Goal: Communication & Community: Answer question/provide support

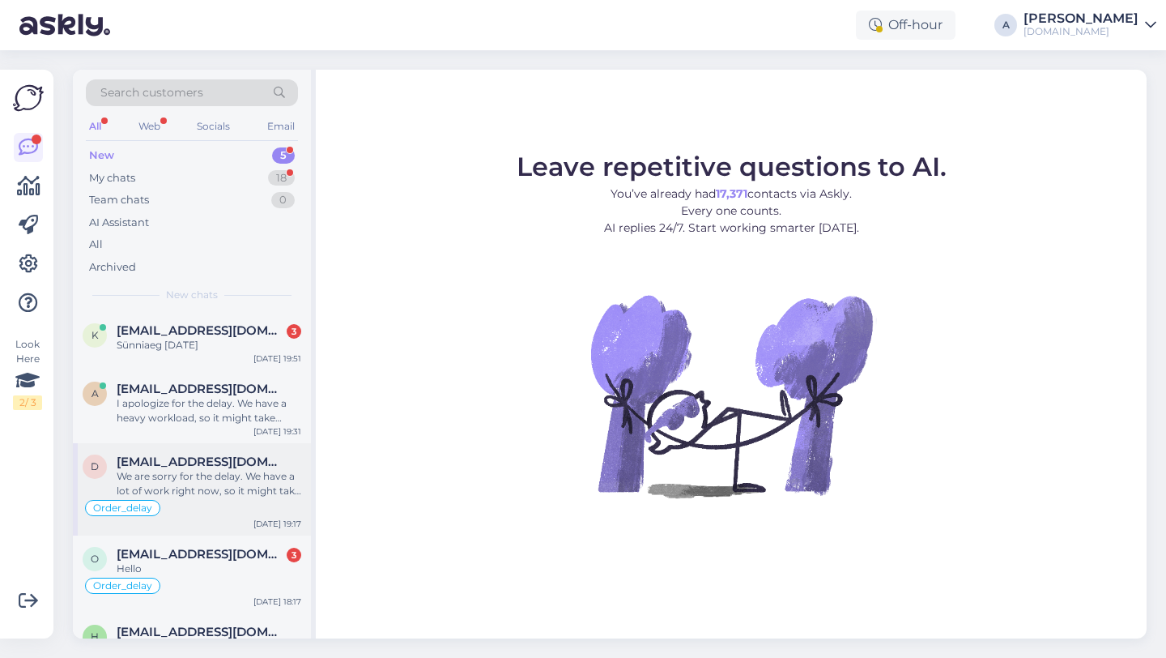
scroll to position [67, 0]
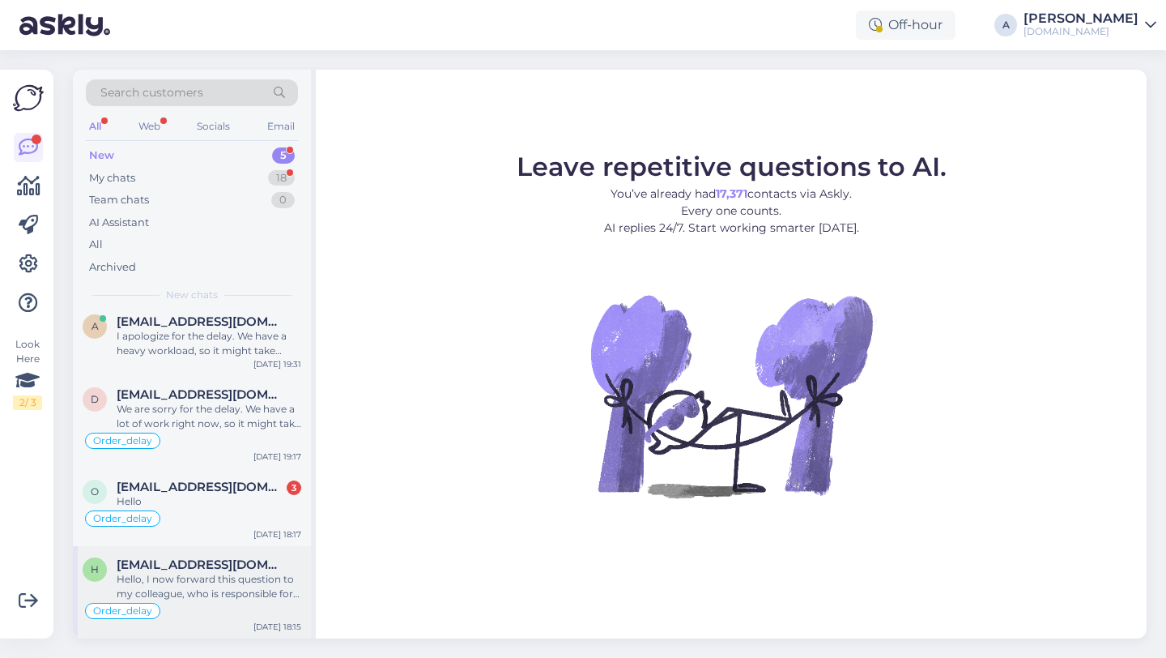
click at [211, 594] on div "Hello, I now forward this question to my colleague, who is responsible for this…" at bounding box center [209, 586] width 185 height 29
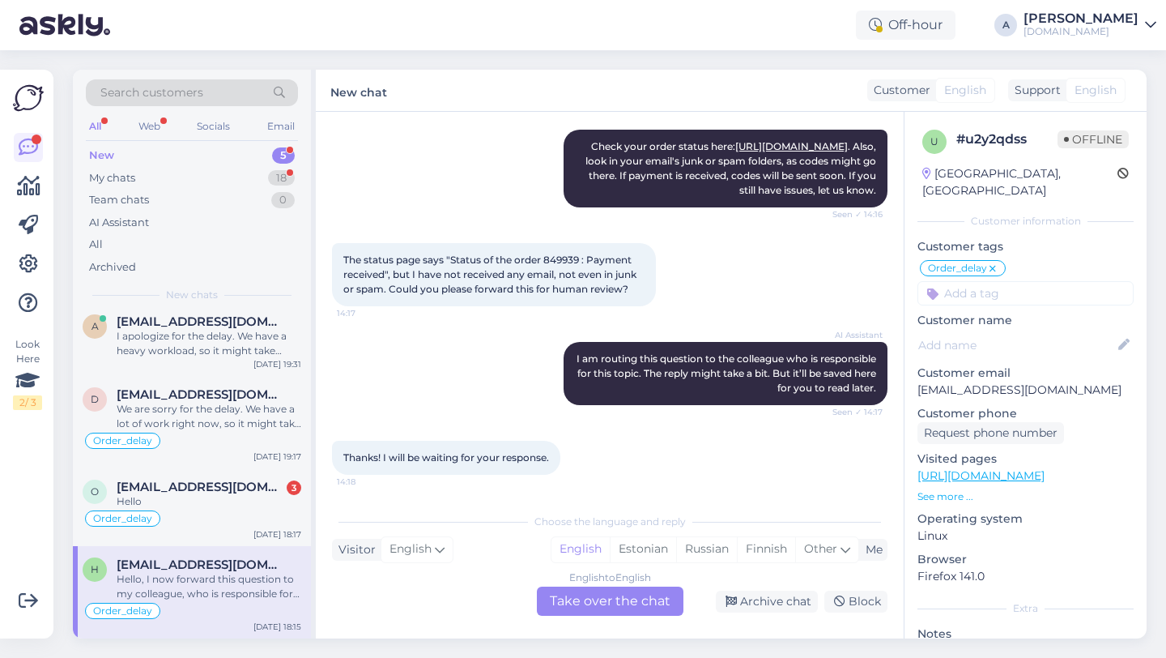
scroll to position [350, 0]
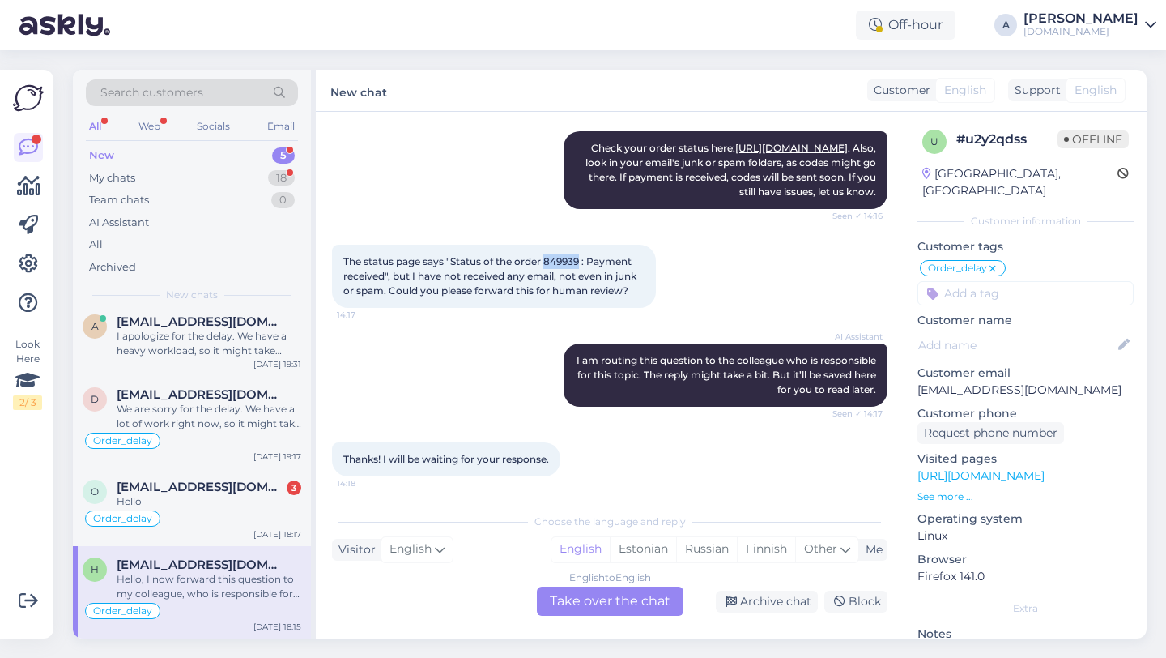
drag, startPoint x: 581, startPoint y: 295, endPoint x: 547, endPoint y: 293, distance: 34.1
click at [547, 293] on span "The status page says "Status of the order 849939 : Payment received", but I hav…" at bounding box center [491, 275] width 296 height 41
copy span "849939"
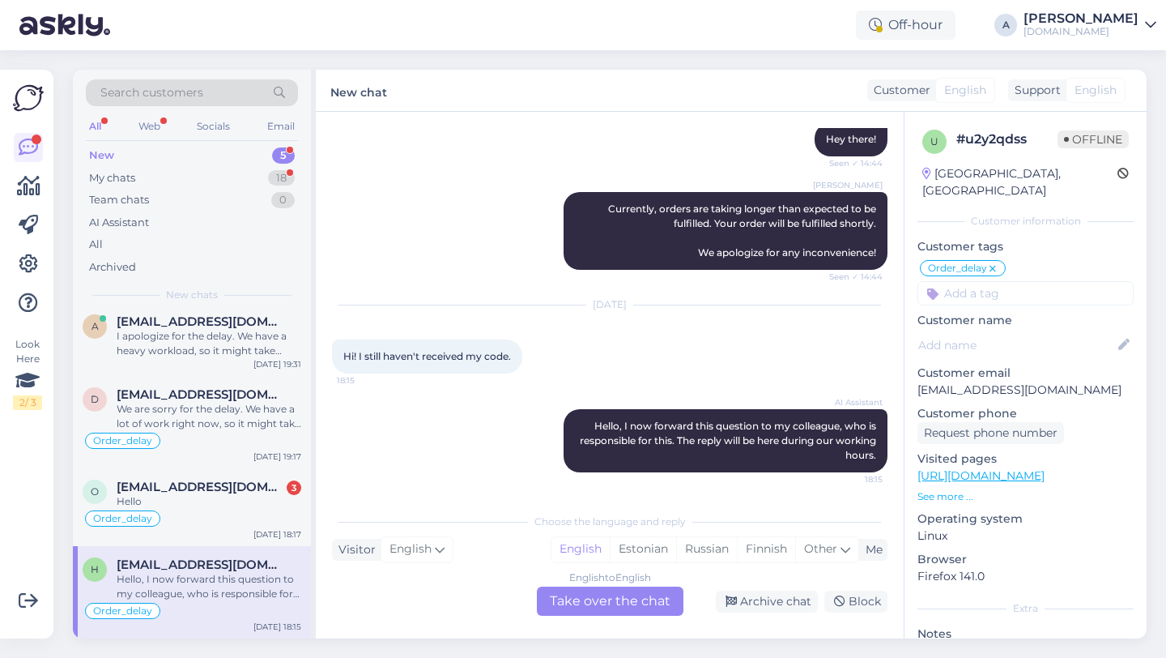
click at [565, 608] on div "English to English Take over the chat" at bounding box center [610, 600] width 147 height 29
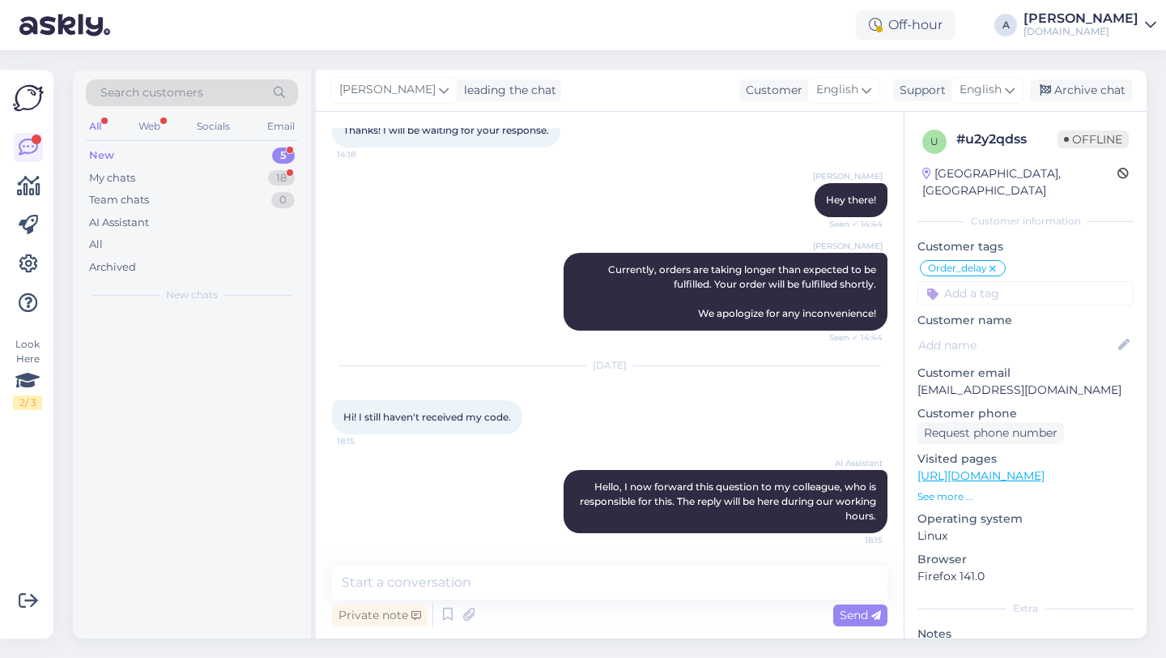
scroll to position [0, 0]
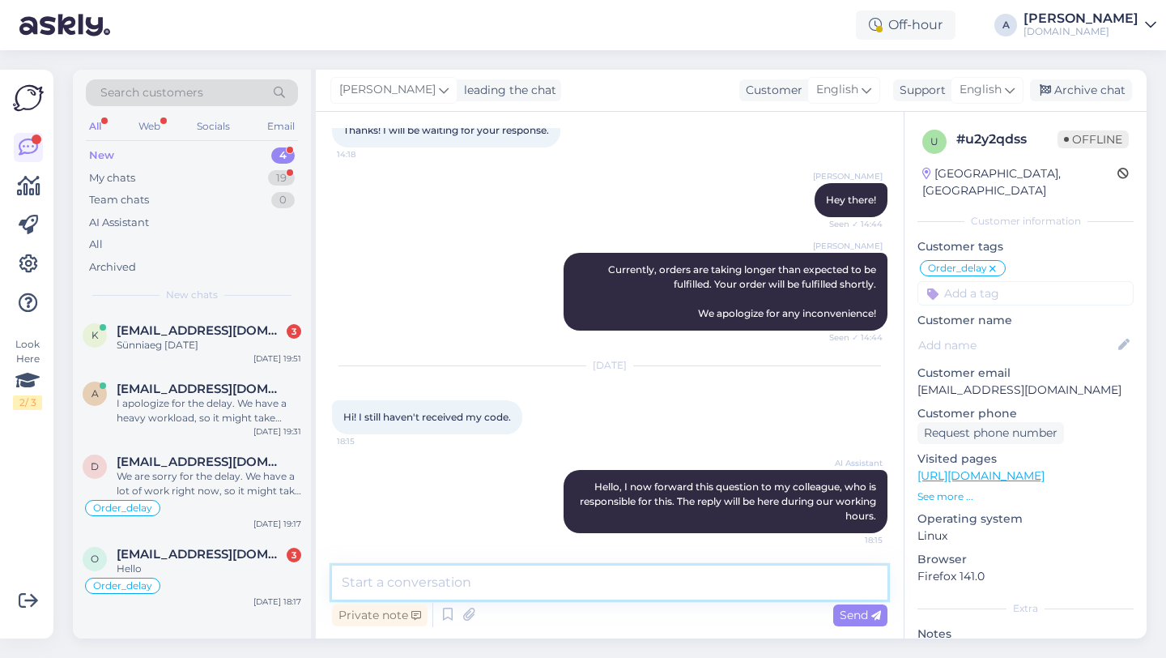
click at [514, 588] on textarea at bounding box center [610, 582] width 556 height 34
type textarea "Hey there!"
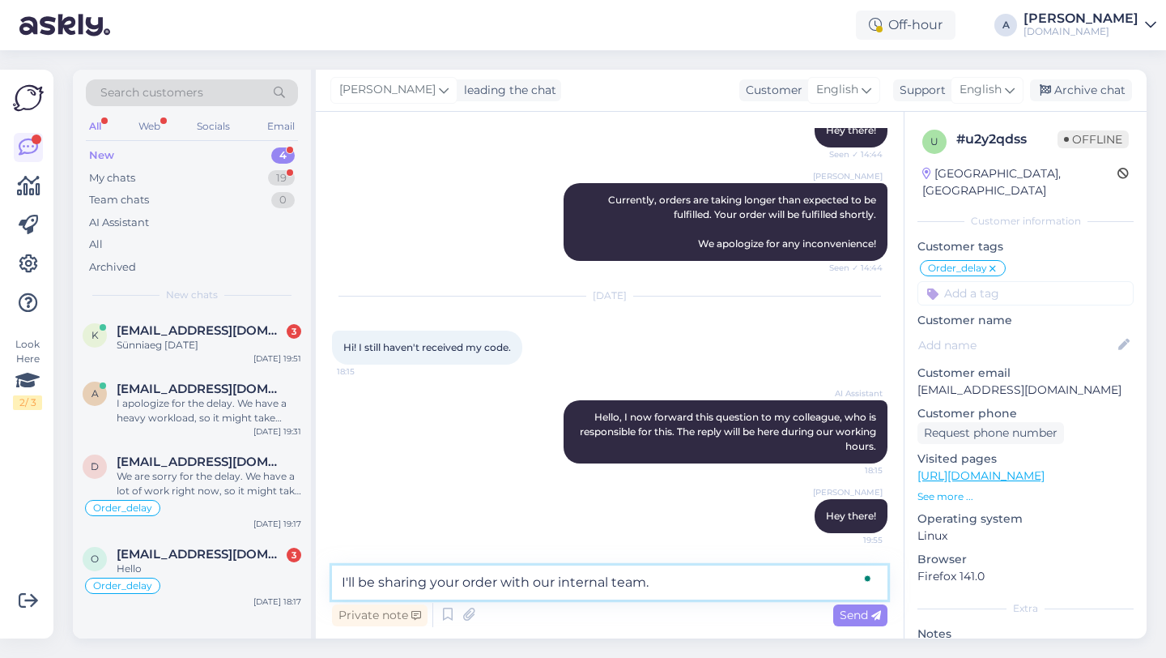
type textarea "I'll be sharing your order with our internal team."
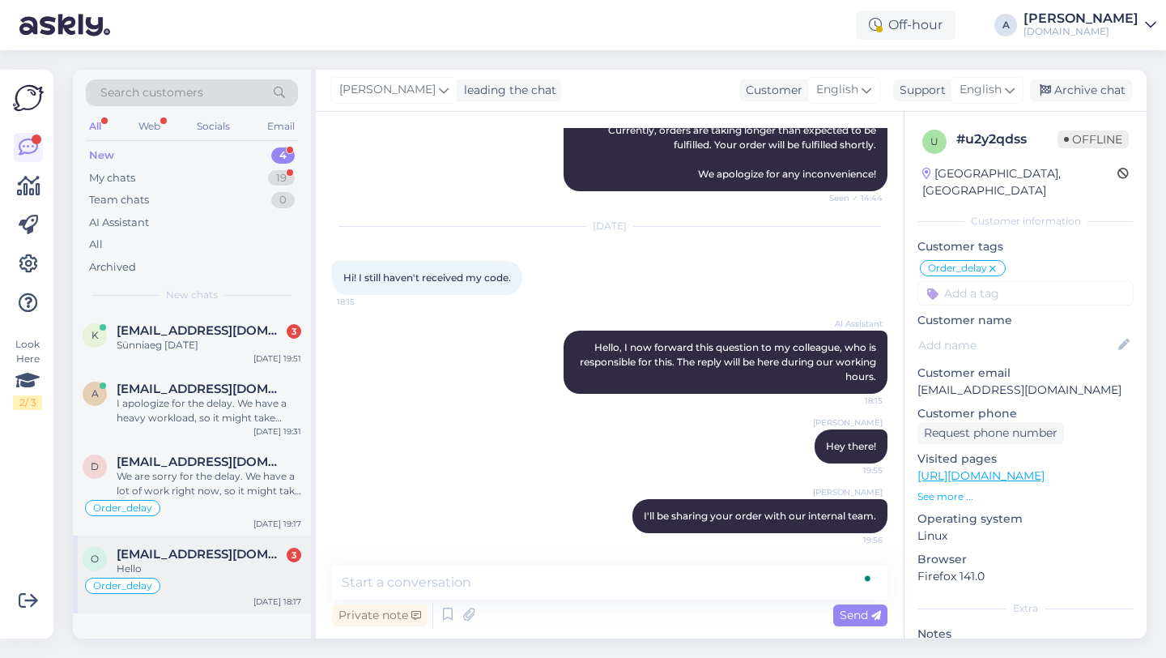
click at [223, 567] on div "Hello" at bounding box center [209, 568] width 185 height 15
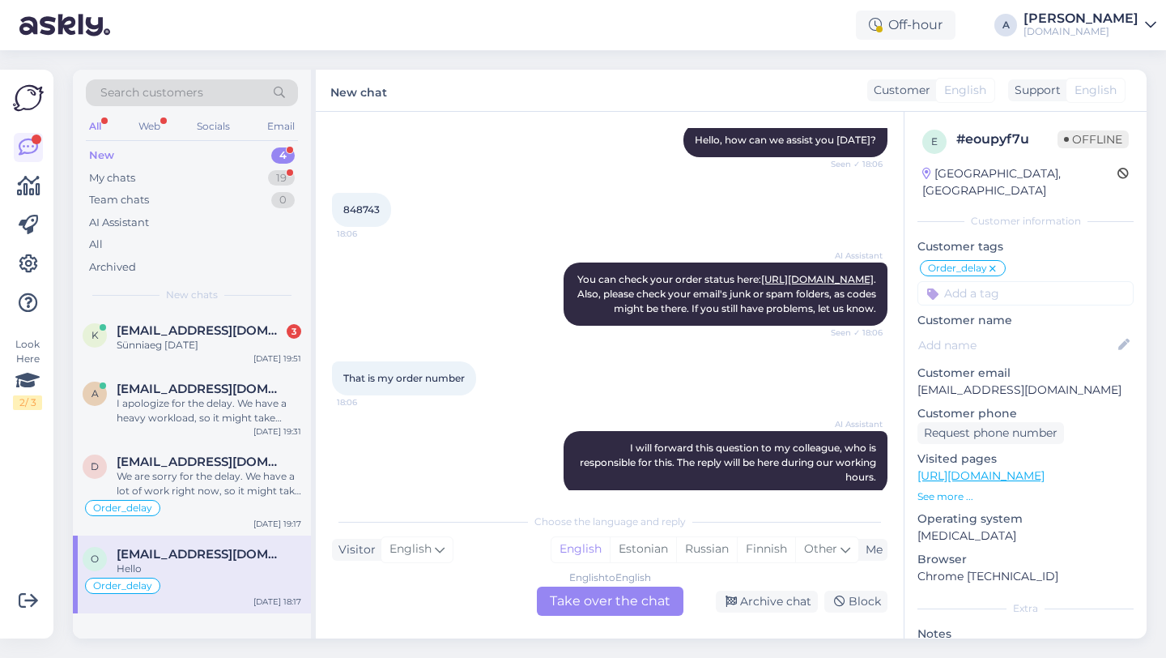
scroll to position [1125, 0]
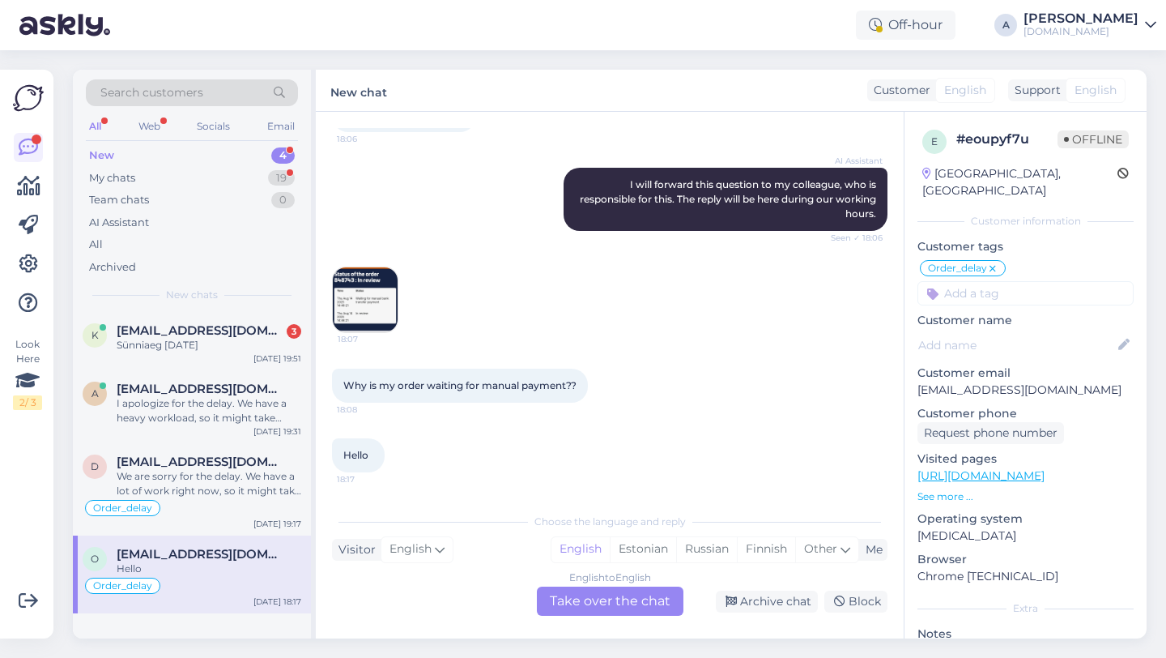
click at [384, 309] on img at bounding box center [365, 299] width 65 height 65
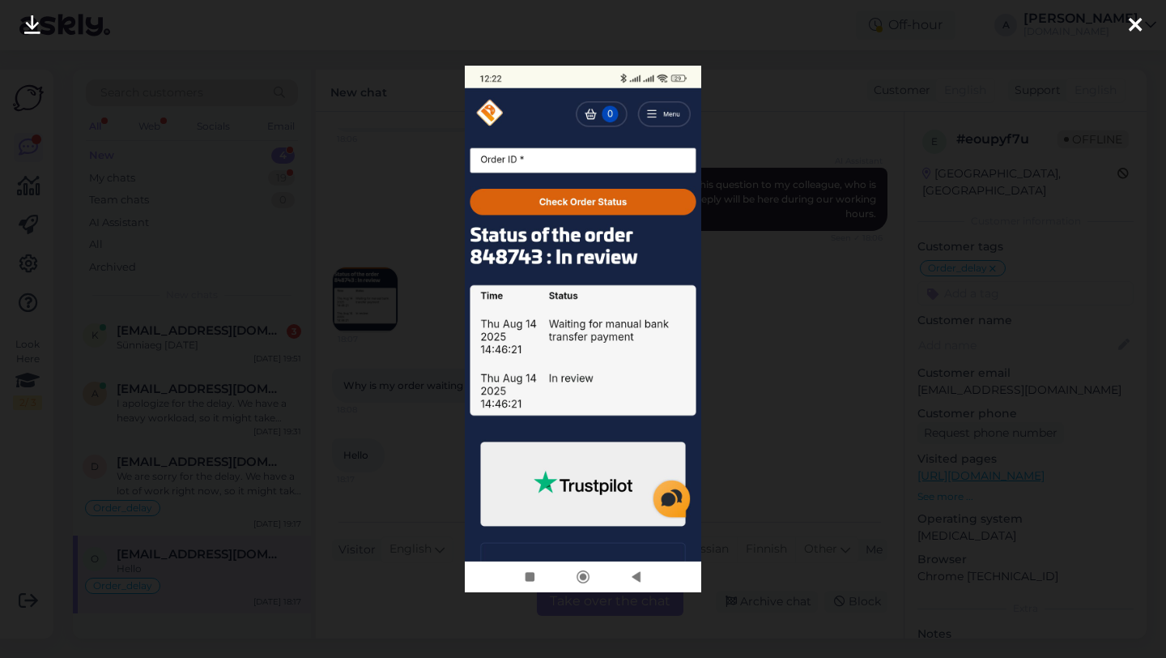
click at [740, 254] on div at bounding box center [583, 329] width 1166 height 658
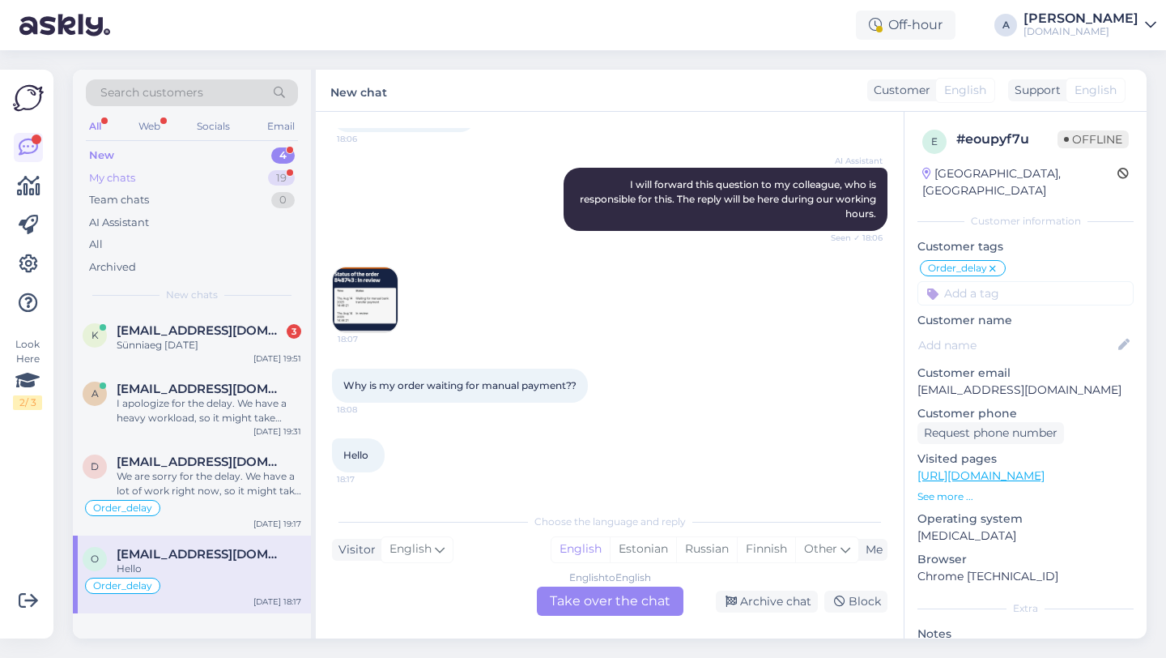
click at [270, 173] on div "19" at bounding box center [281, 178] width 27 height 16
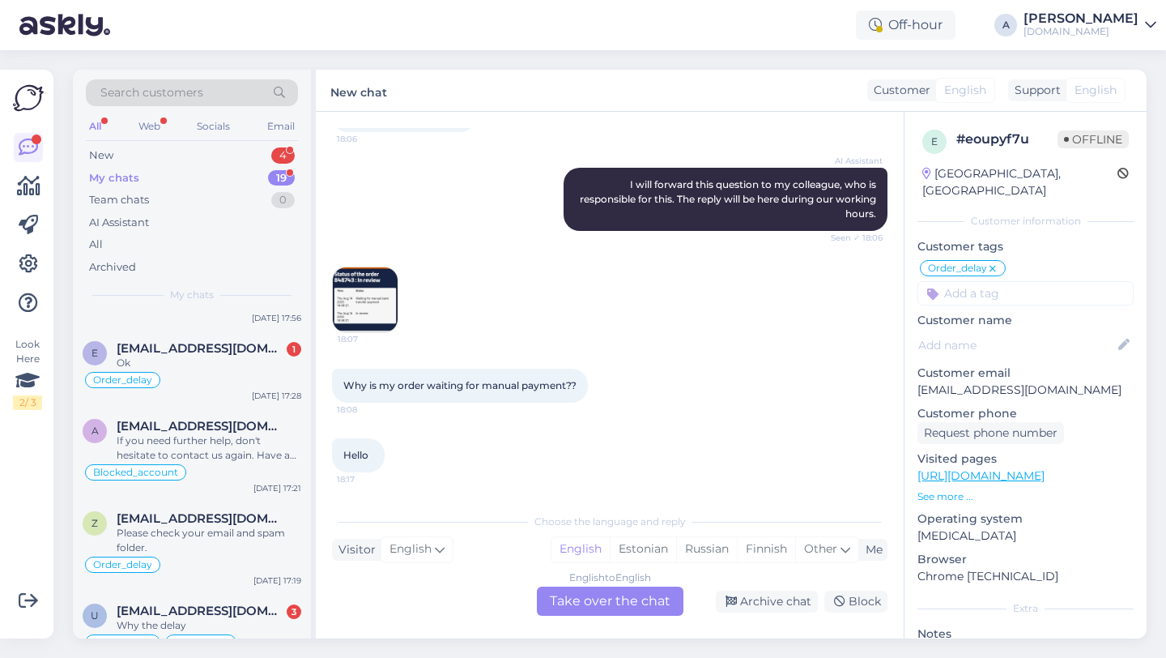
scroll to position [154, 0]
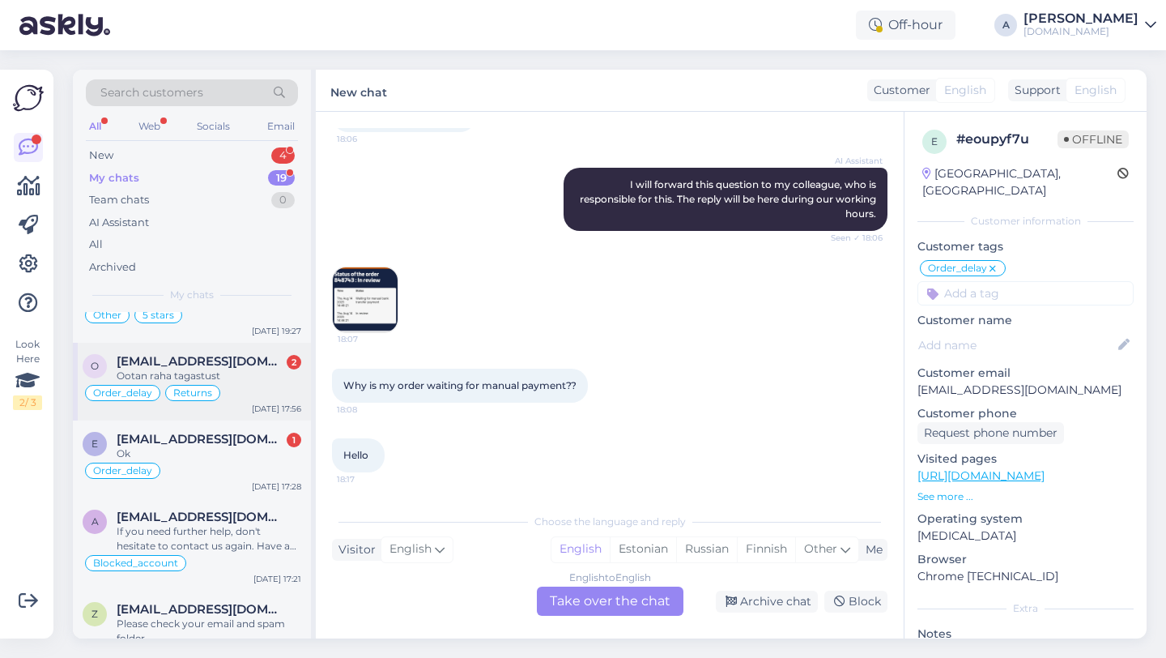
click at [245, 369] on div "Ootan raha tagastust" at bounding box center [209, 376] width 185 height 15
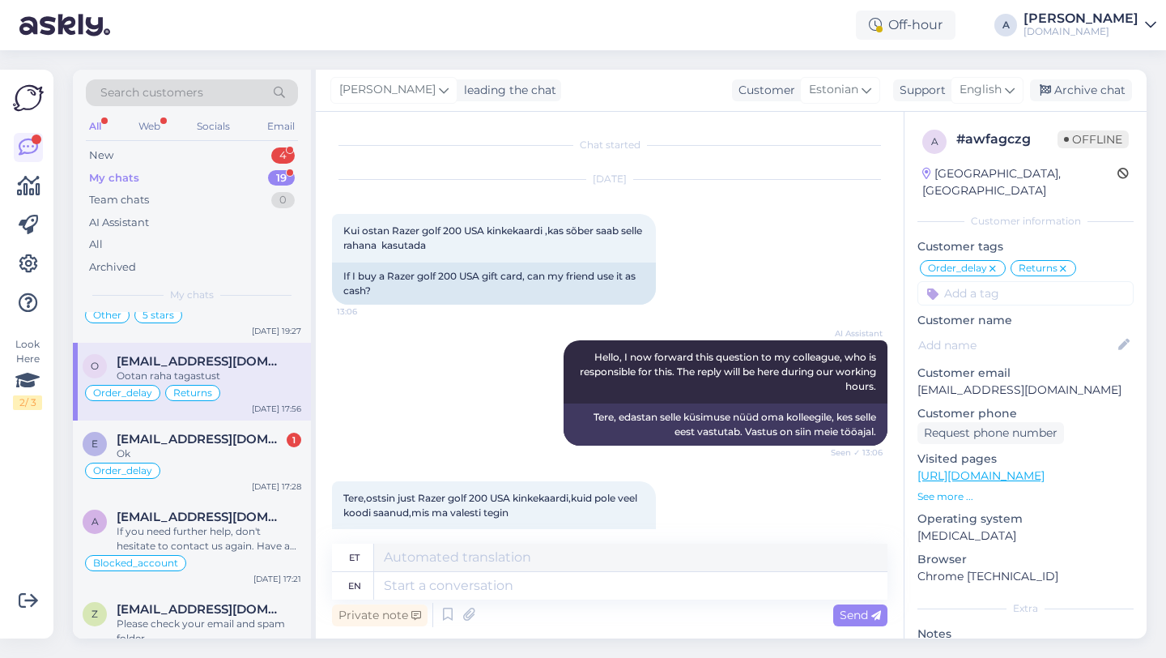
scroll to position [7973, 0]
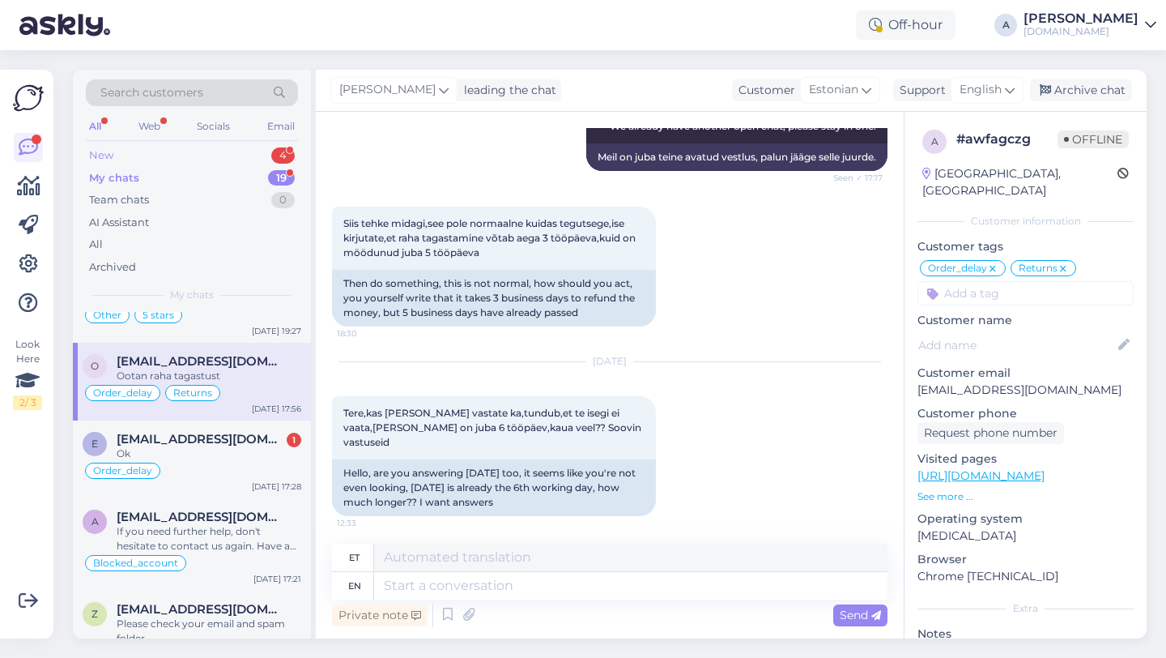
click at [248, 150] on div "New 4" at bounding box center [192, 155] width 212 height 23
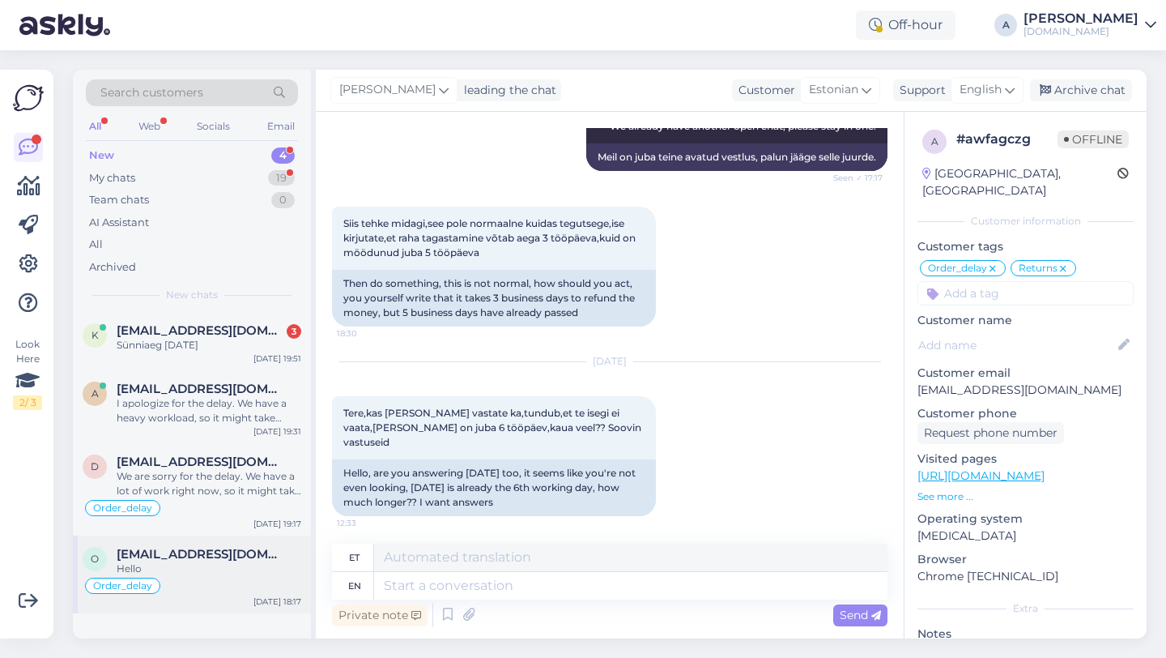
click at [202, 567] on div "Hello" at bounding box center [209, 568] width 185 height 15
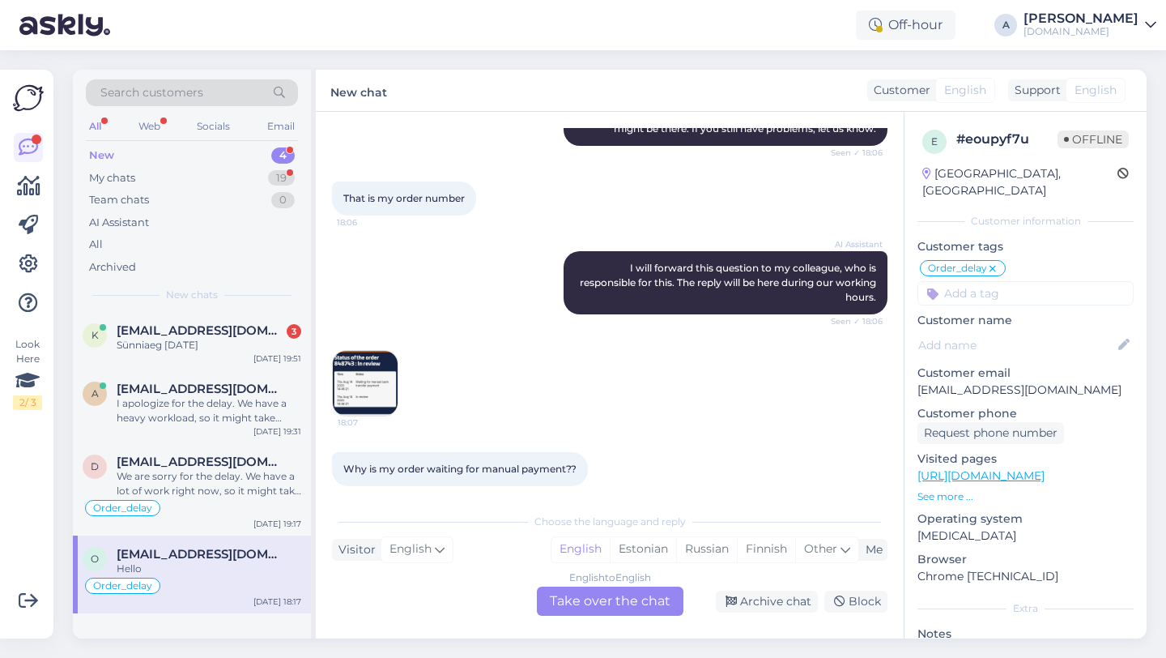
scroll to position [1125, 0]
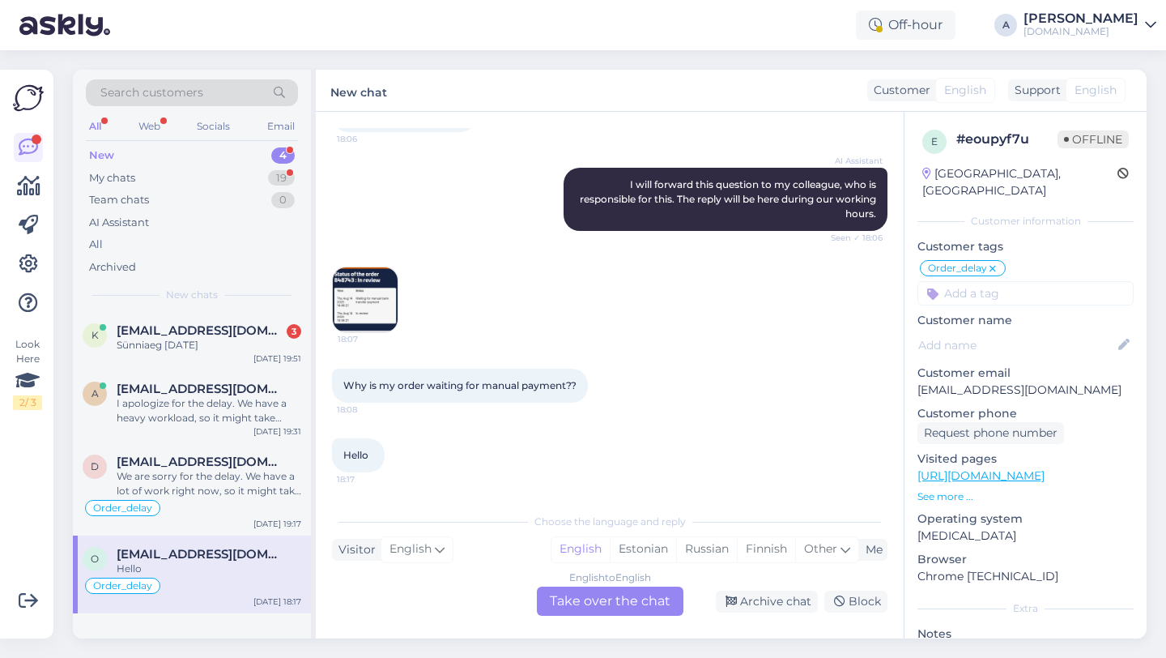
click at [558, 600] on div "English to English Take over the chat" at bounding box center [610, 600] width 147 height 29
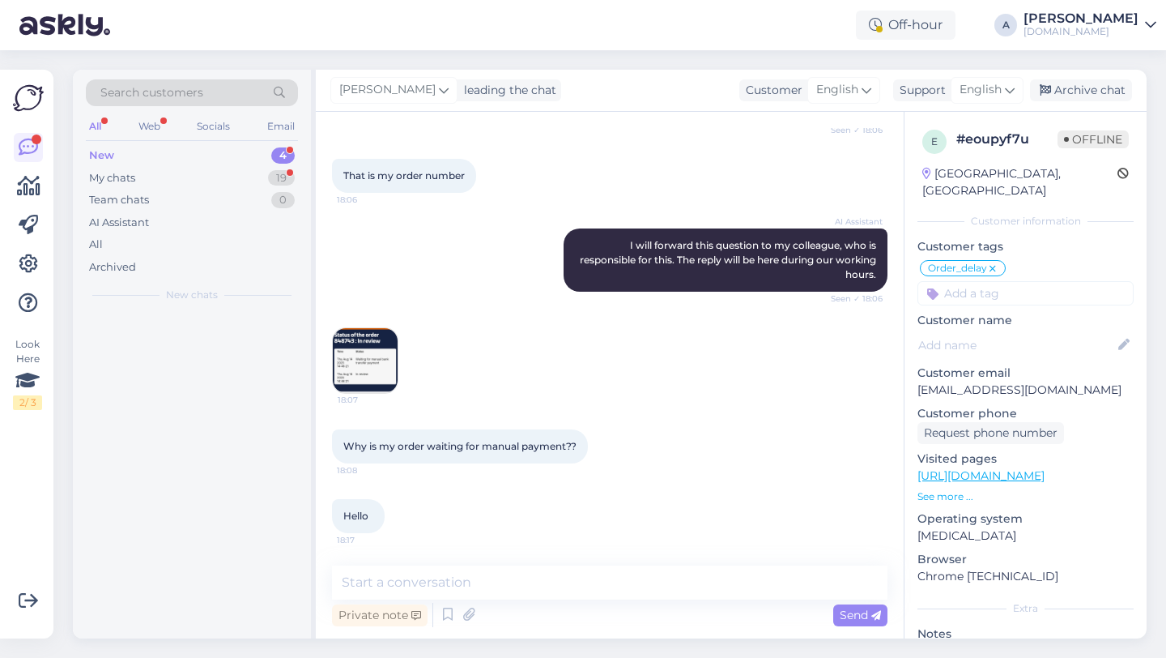
scroll to position [1064, 0]
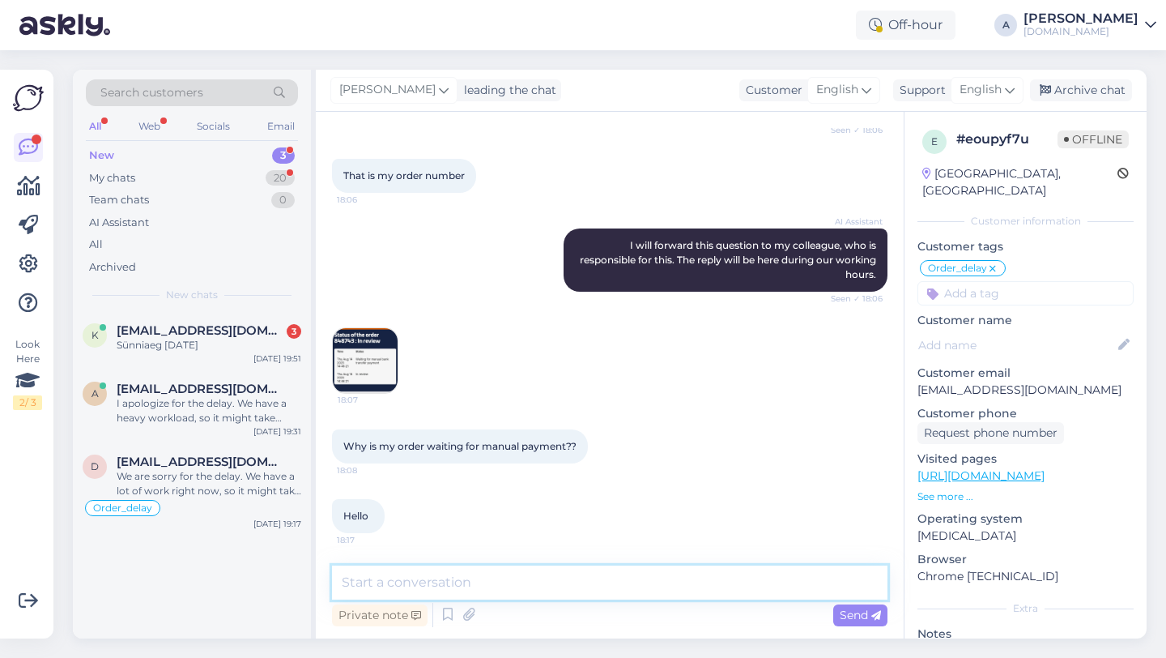
click at [507, 590] on textarea at bounding box center [610, 582] width 556 height 34
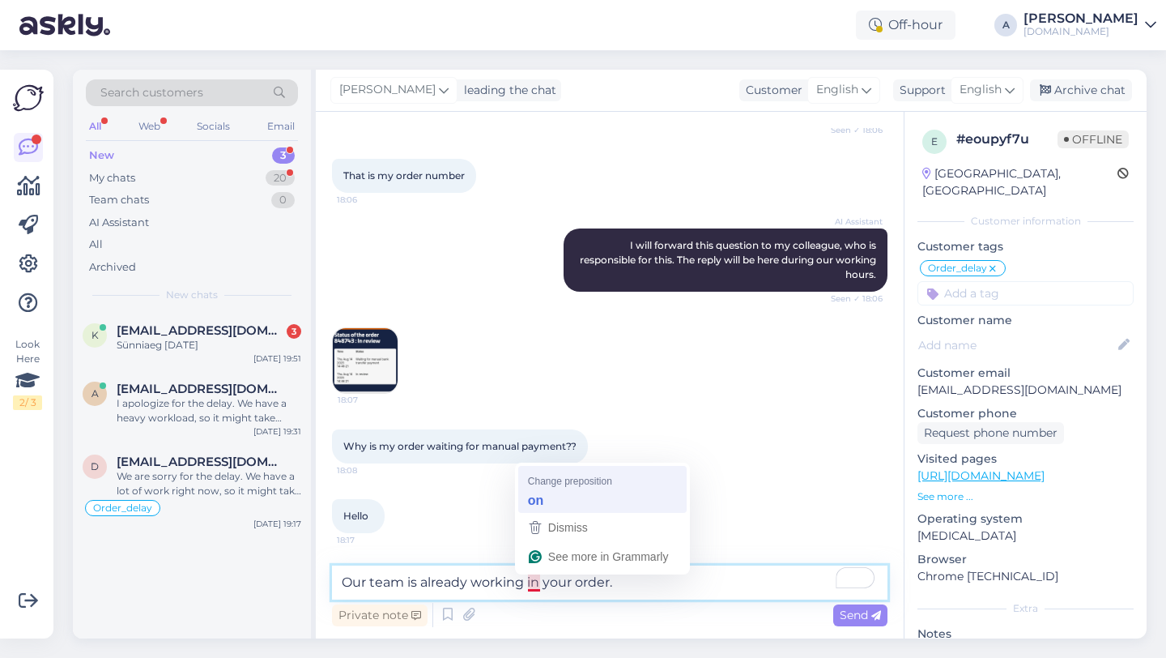
type textarea "Our team is already working on your order."
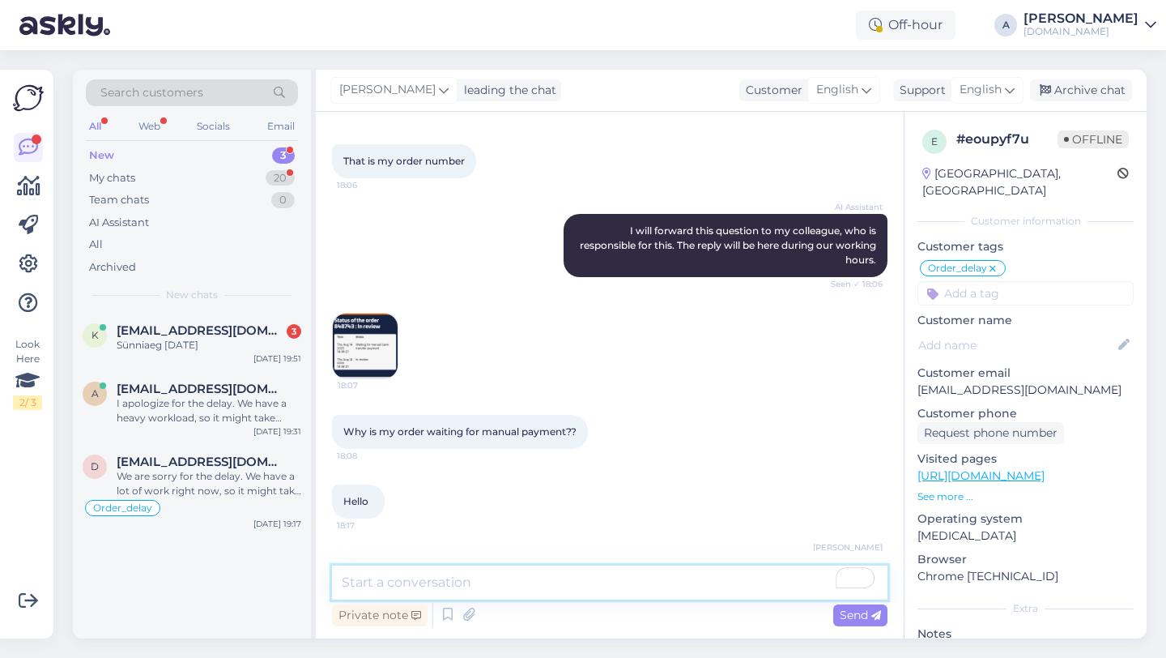
scroll to position [1134, 0]
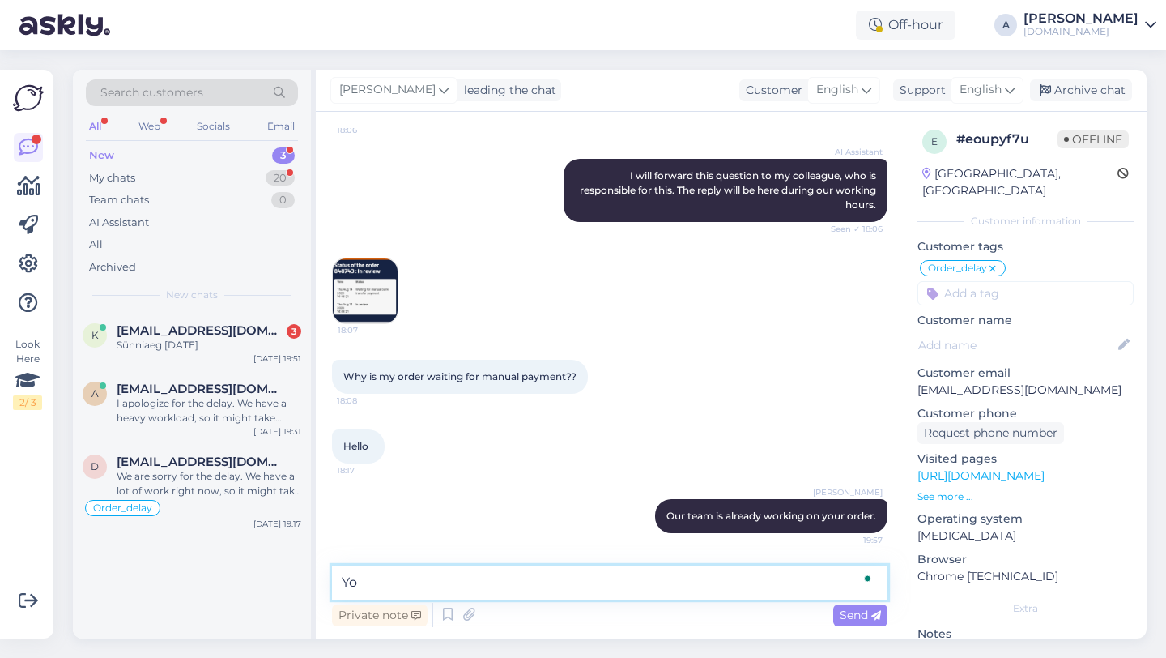
type textarea "Y"
type textarea "We already have several open chats."
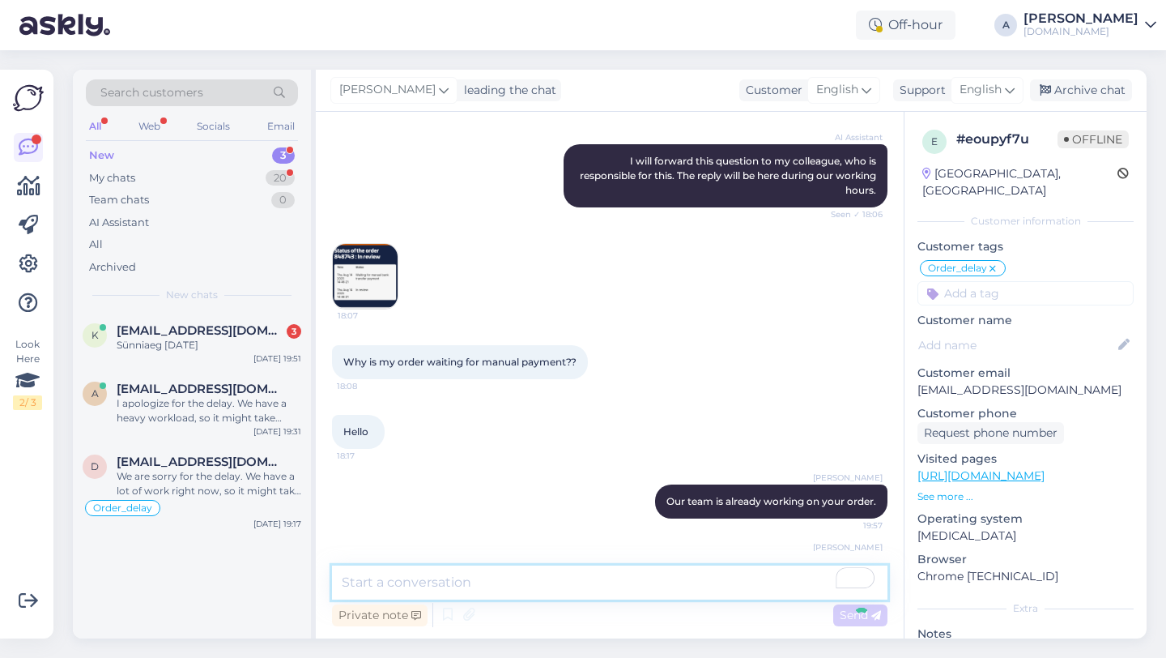
scroll to position [1204, 0]
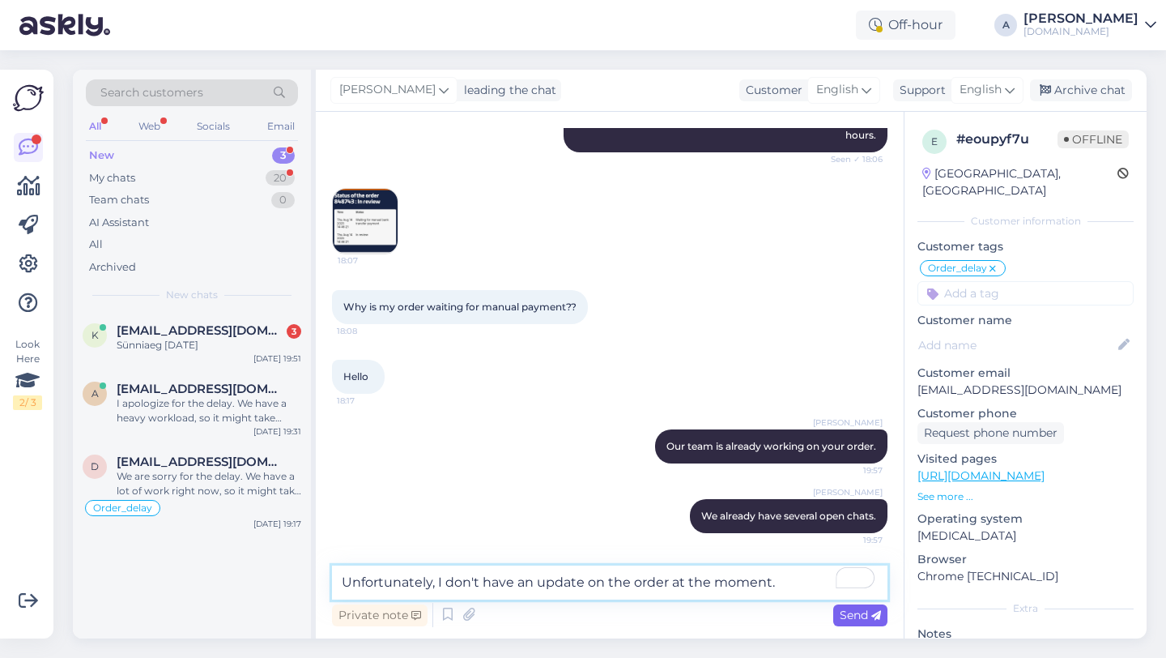
type textarea "Unfortunately, I don't have an update on the order at the moment."
click at [847, 620] on span "Send" at bounding box center [860, 614] width 41 height 15
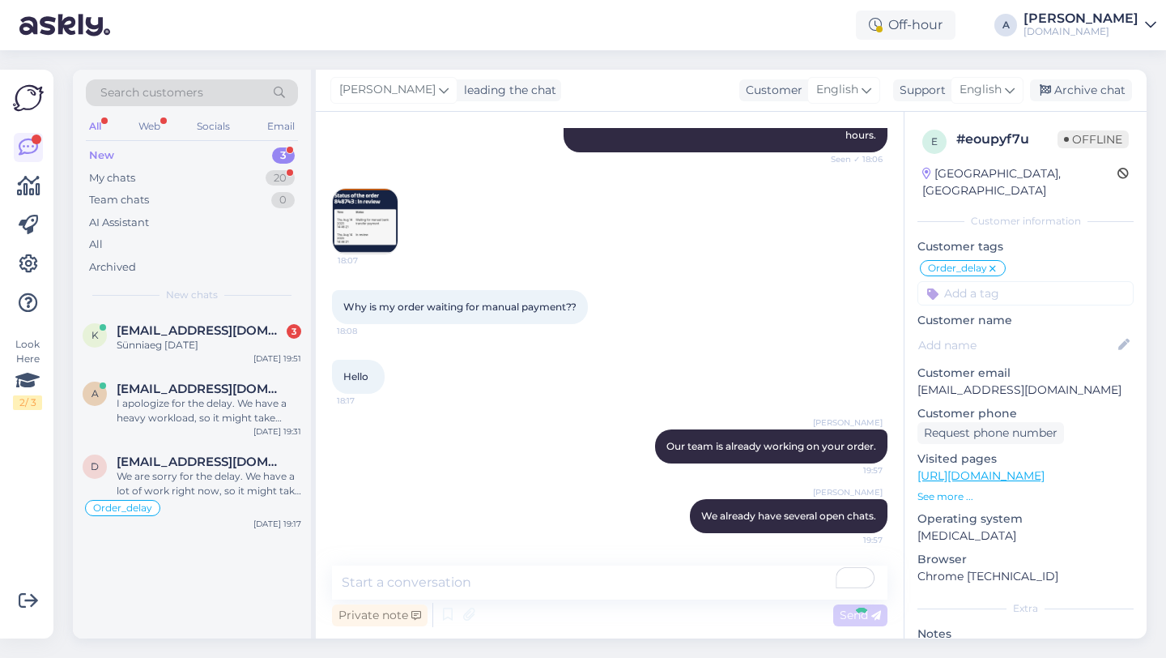
scroll to position [1288, 0]
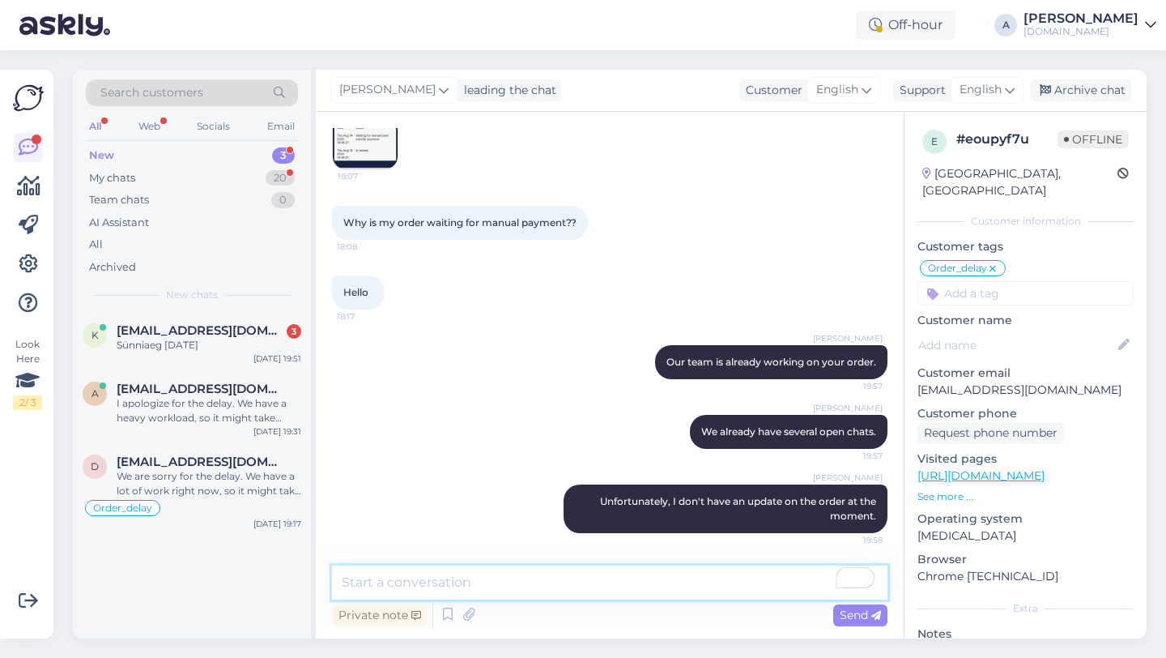
click at [597, 589] on textarea "To enrich screen reader interactions, please activate Accessibility in Grammarl…" at bounding box center [610, 582] width 556 height 34
type textarea "H"
type textarea "Once I get the information I'll let you know immediately."
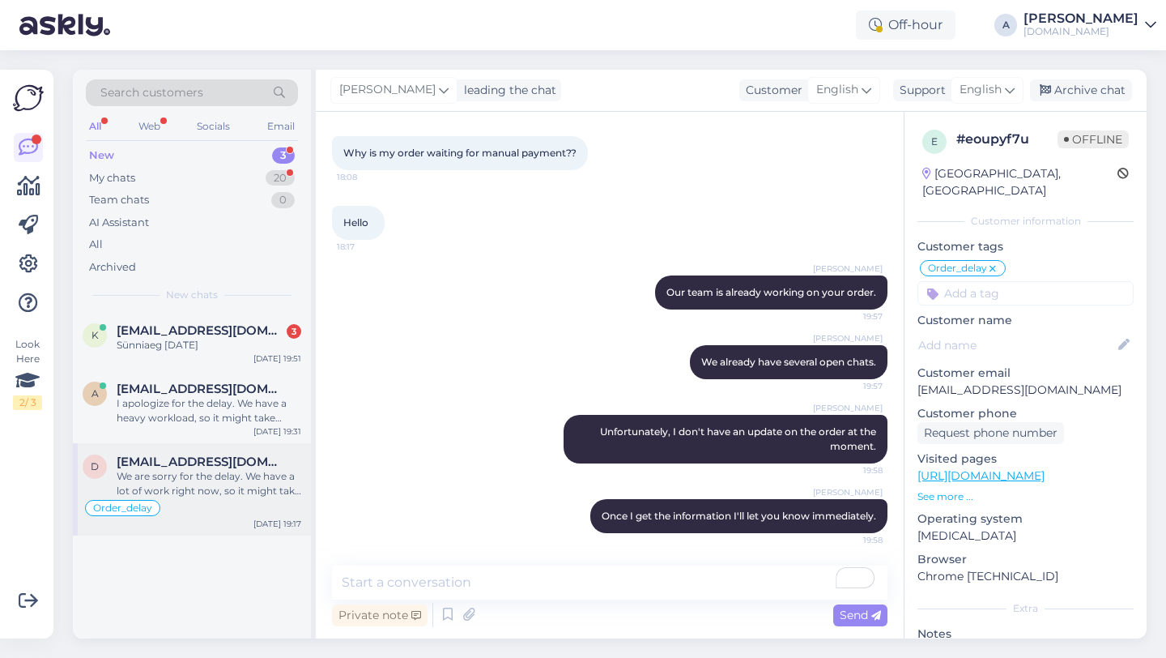
click at [249, 504] on div "Order_delay" at bounding box center [192, 507] width 219 height 19
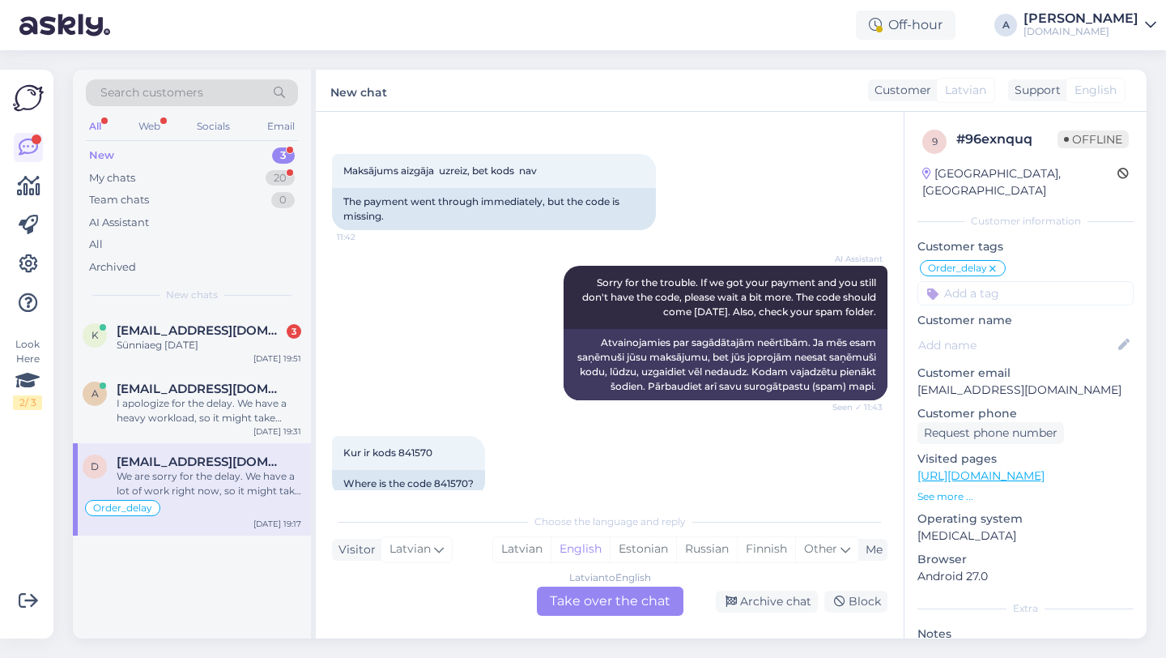
scroll to position [13771, 0]
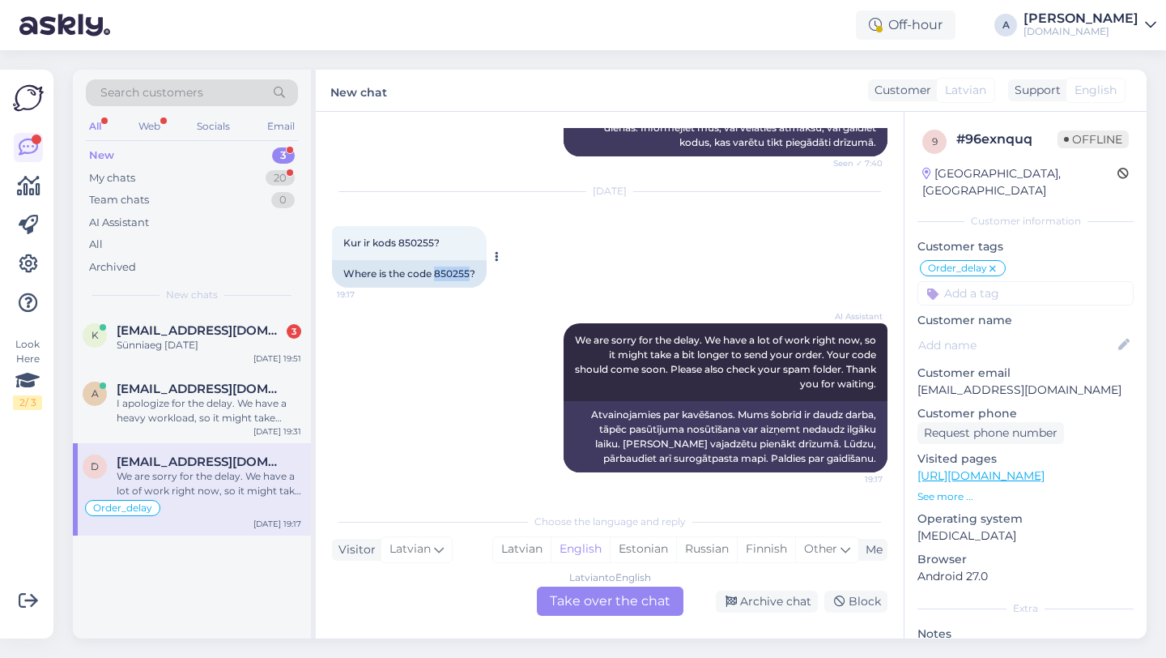
drag, startPoint x: 469, startPoint y: 270, endPoint x: 436, endPoint y: 271, distance: 33.2
click at [436, 271] on div "Where is the code 850255?" at bounding box center [409, 274] width 155 height 28
copy div "850255"
click at [794, 595] on div "Archive chat" at bounding box center [767, 601] width 102 height 22
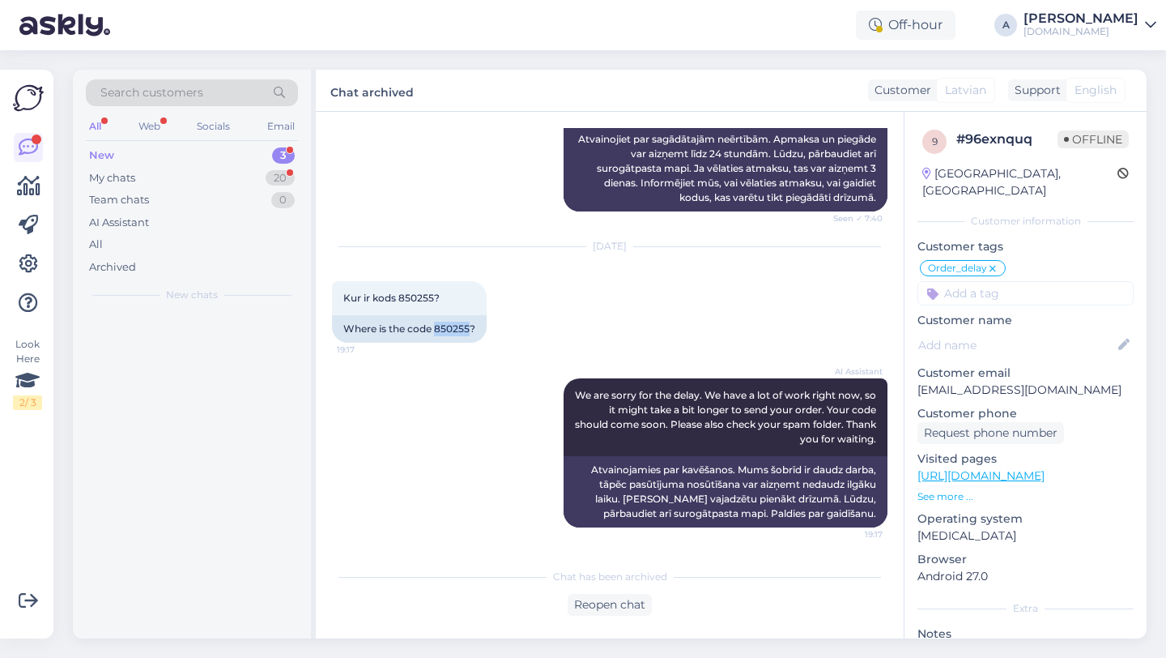
scroll to position [13716, 0]
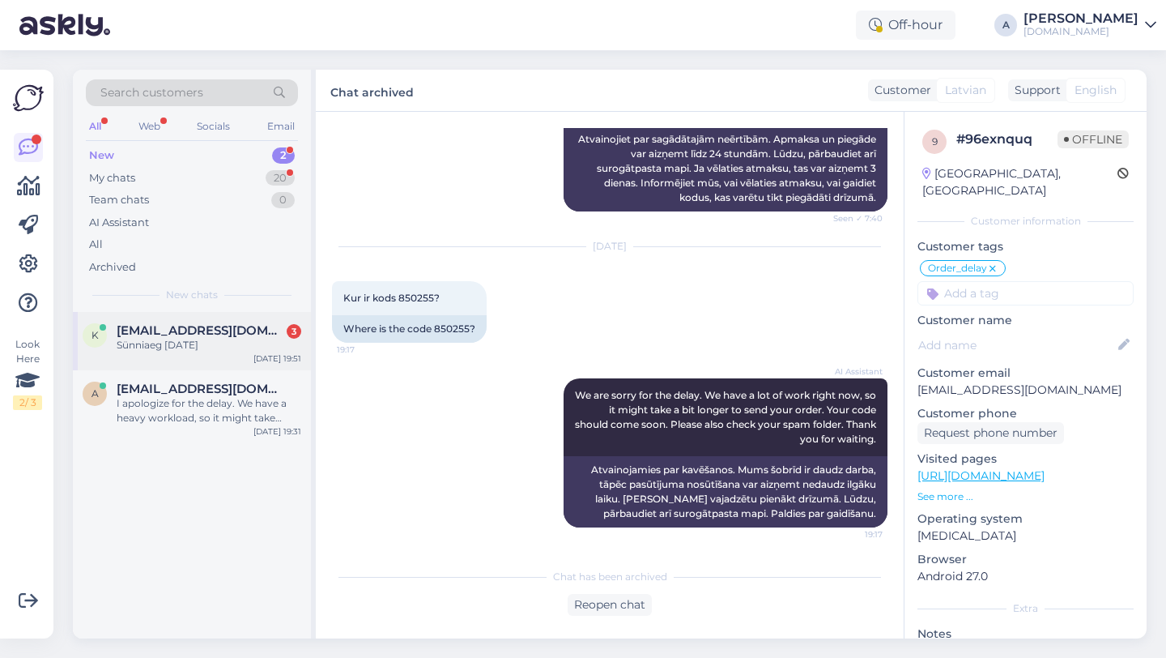
click at [189, 369] on div "k kristjan.lemberpuu@mail.ee 3 Sünniaeg 25.01.1990 Aug 26 19:51" at bounding box center [192, 341] width 238 height 58
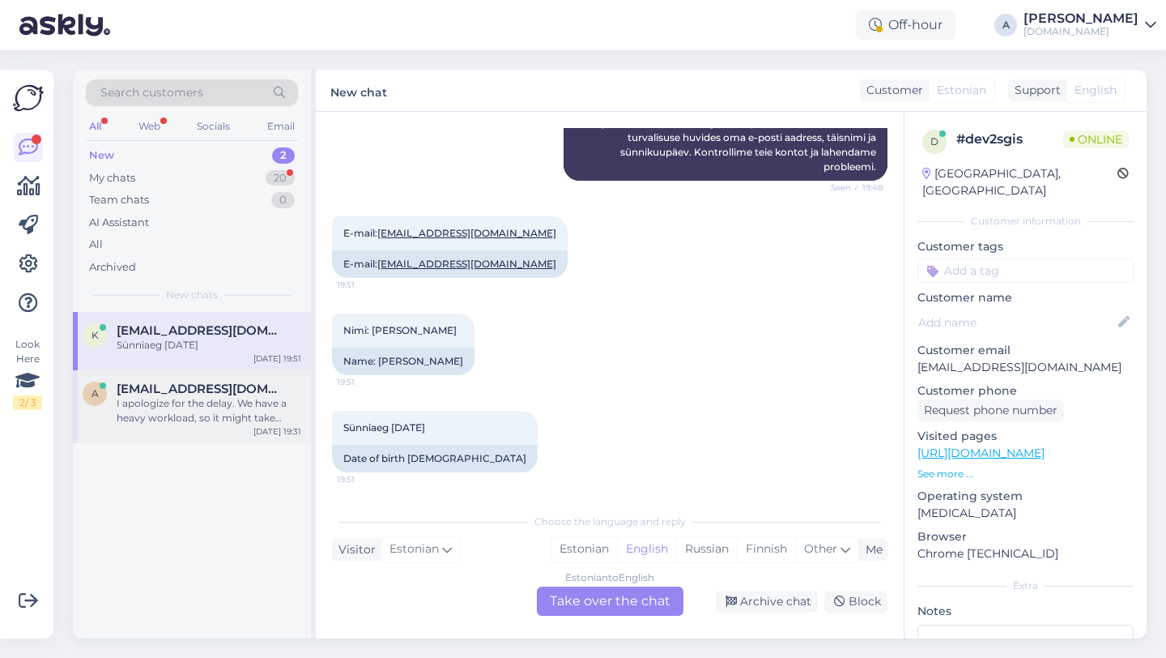
click at [183, 407] on div "I apologize for the delay. We have a heavy workload, so it might take longer to…" at bounding box center [209, 410] width 185 height 29
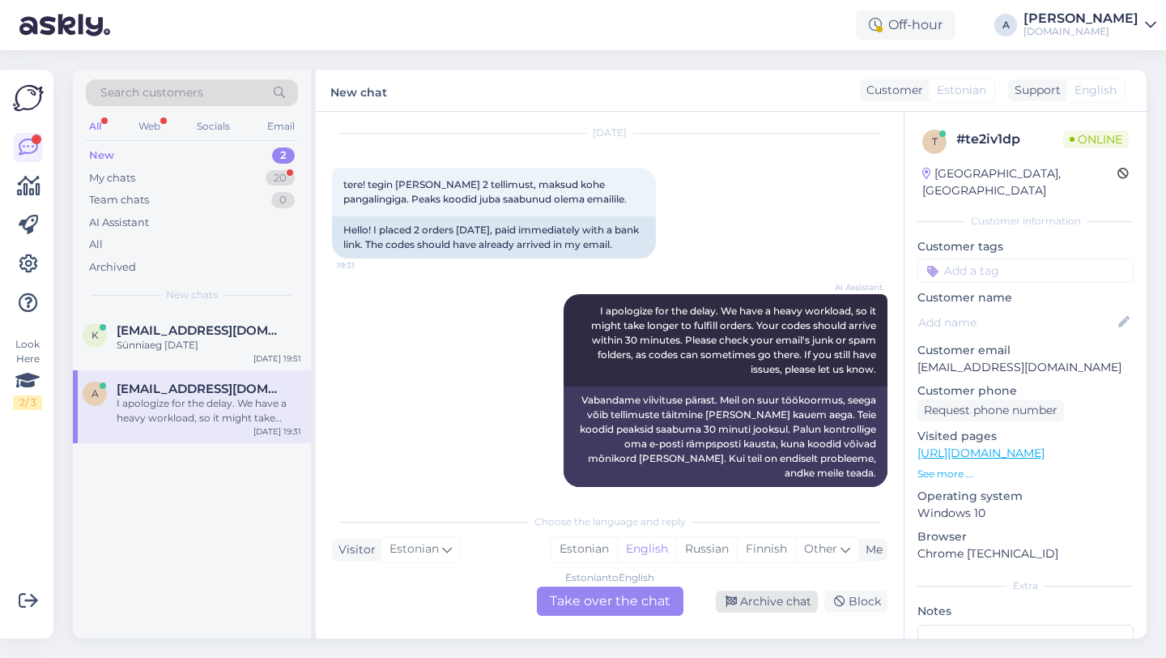
click at [740, 605] on div "Archive chat" at bounding box center [767, 601] width 102 height 22
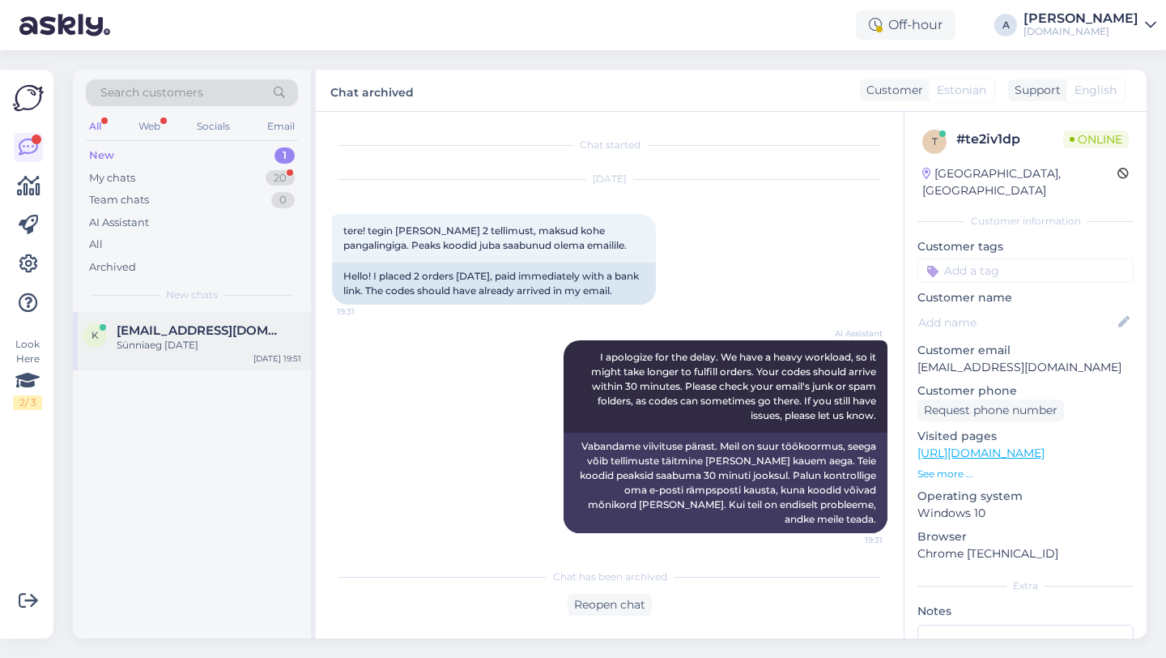
click at [200, 333] on span "kristjan.lemberpuu@mail.ee" at bounding box center [201, 330] width 168 height 15
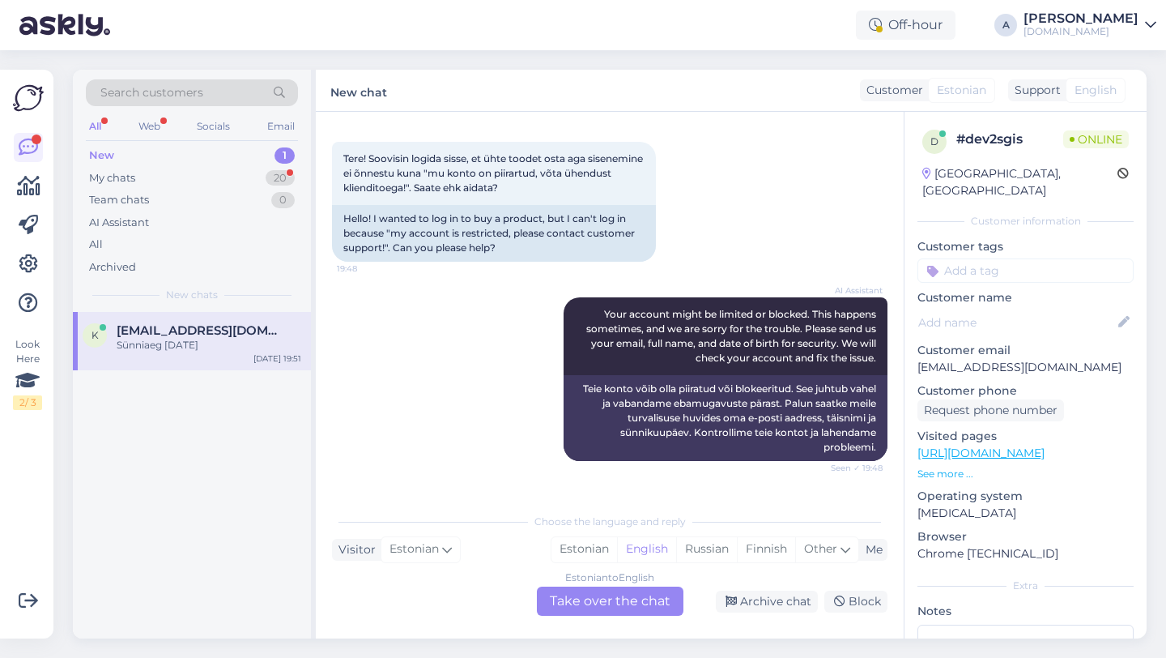
scroll to position [352, 0]
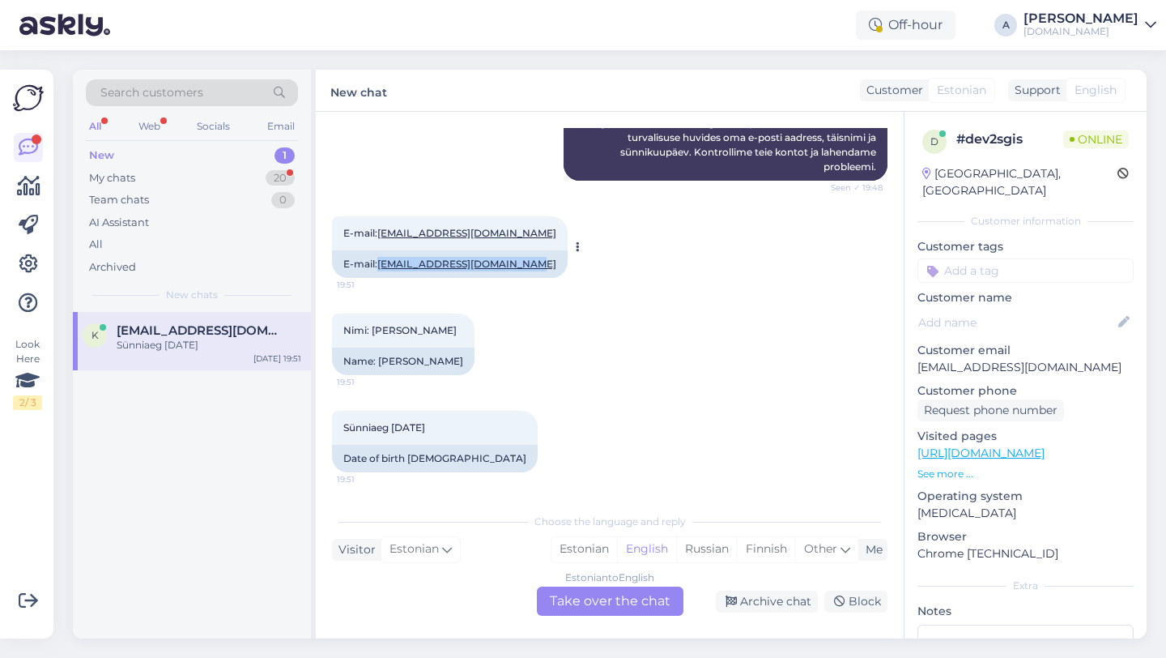
copy link "kristjan.lemberpuu@mail.ee"
click at [582, 602] on div "Estonian to English Take over the chat" at bounding box center [610, 600] width 147 height 29
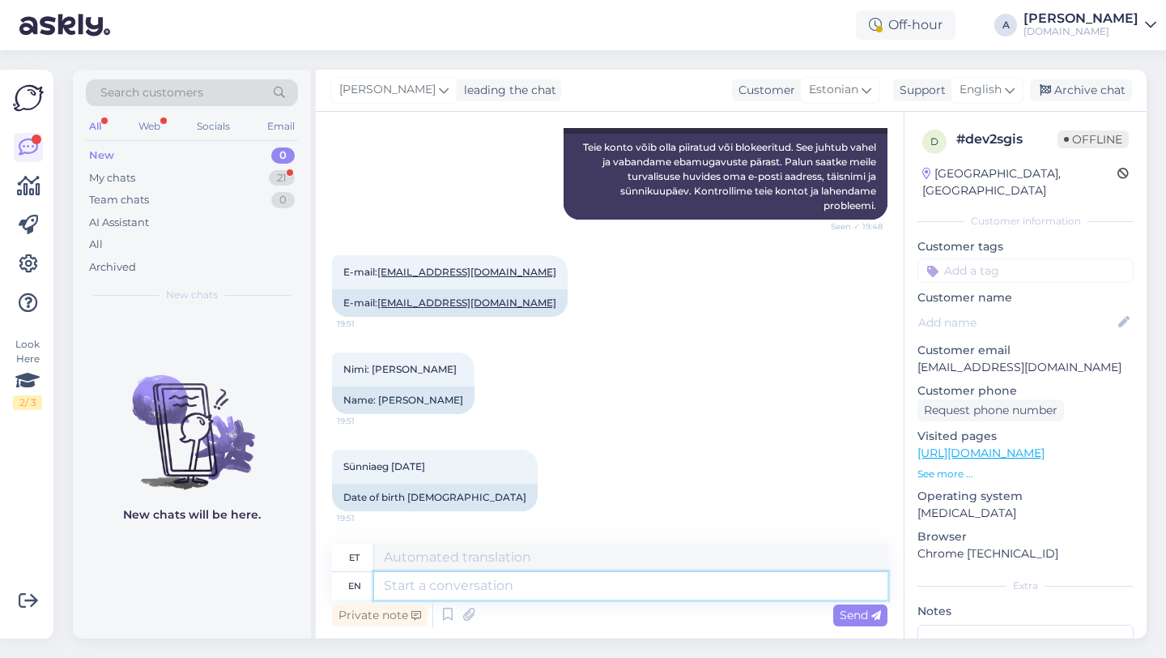
click at [507, 583] on textarea at bounding box center [631, 586] width 514 height 28
type textarea "Hey the"
type textarea "Hei"
type textarea "Hey there!"
type textarea "Tere!"
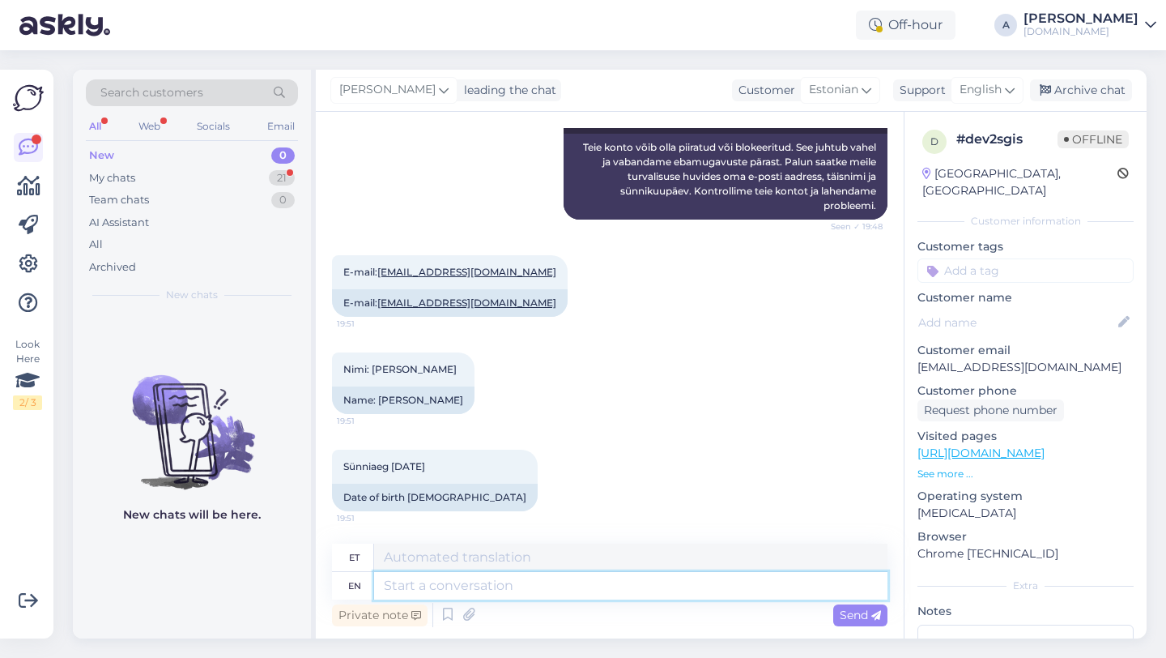
scroll to position [411, 0]
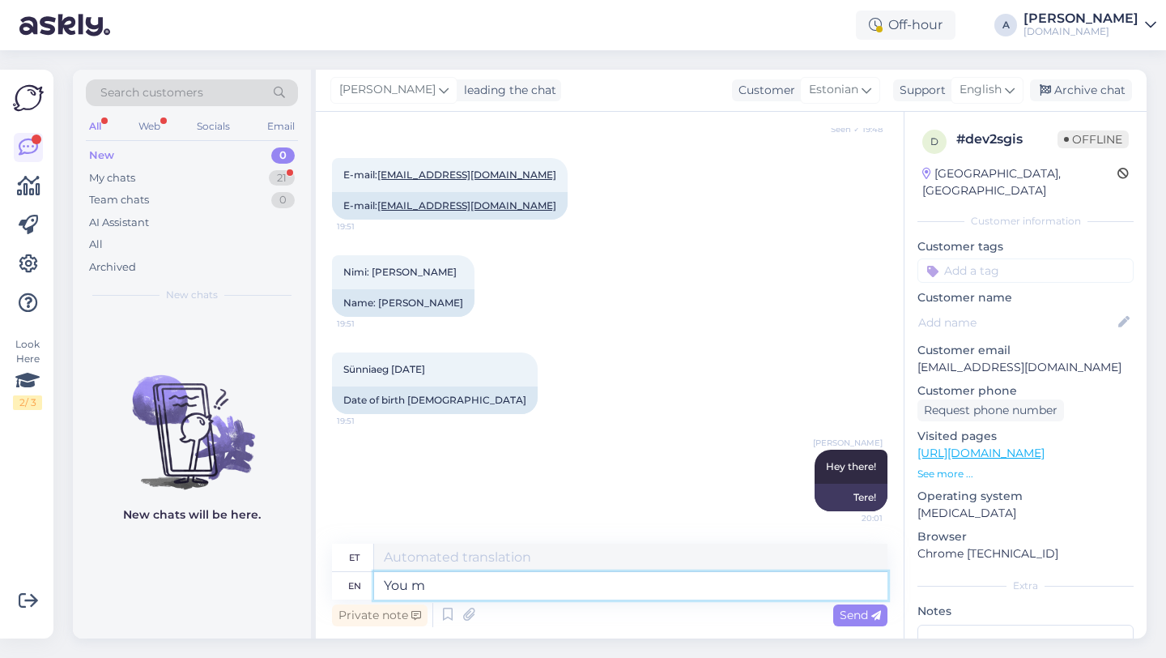
type textarea "You ma"
type textarea "Sina"
type textarea "You may t"
type textarea "Sa võid"
type textarea "You may try no"
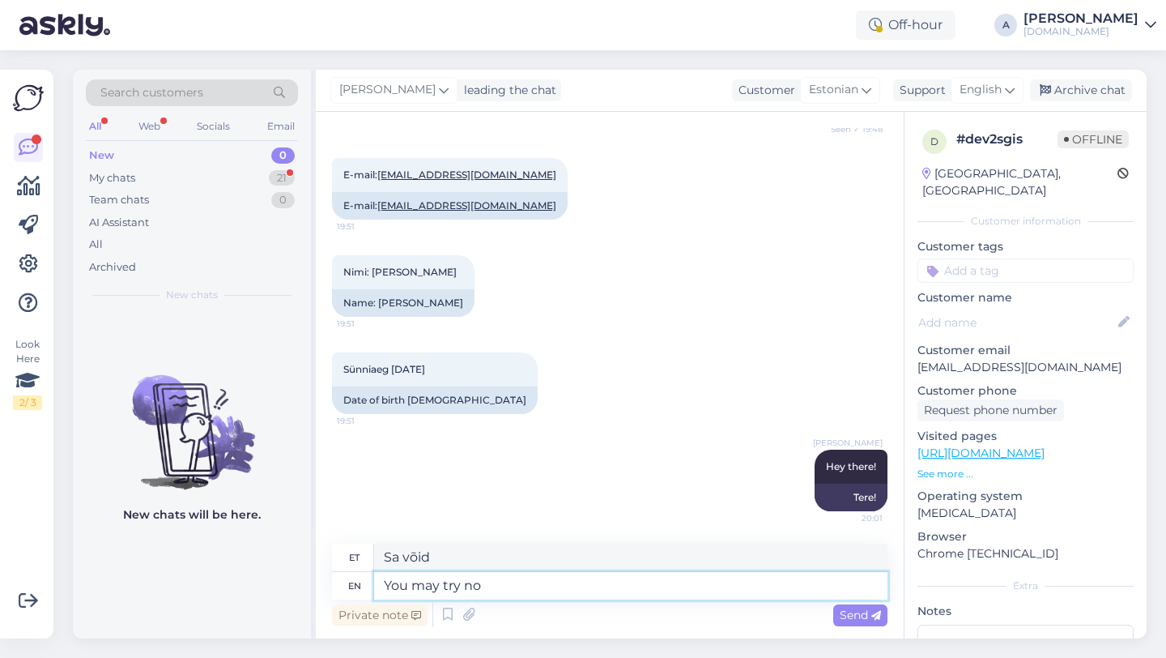
type textarea "Võite proovida"
type textarea "You may try now."
type textarea "Võite nüüd proovida."
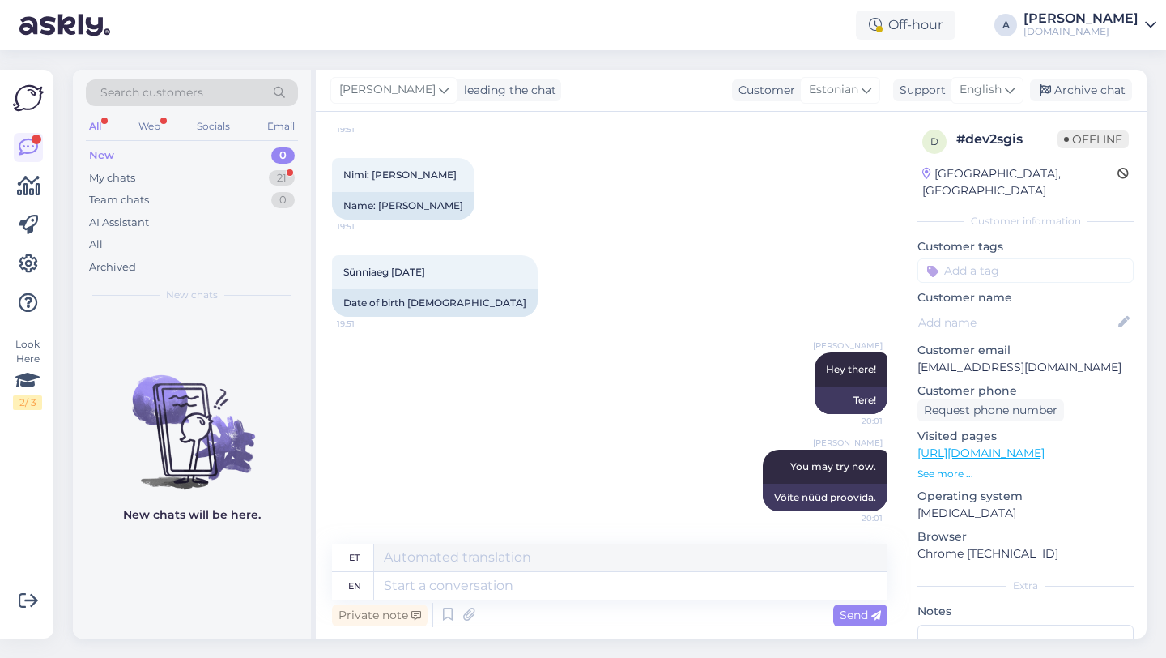
click at [999, 258] on input at bounding box center [1026, 270] width 216 height 24
type input "bloc"
click at [1055, 305] on div "Blocked_account" at bounding box center [1025, 313] width 101 height 16
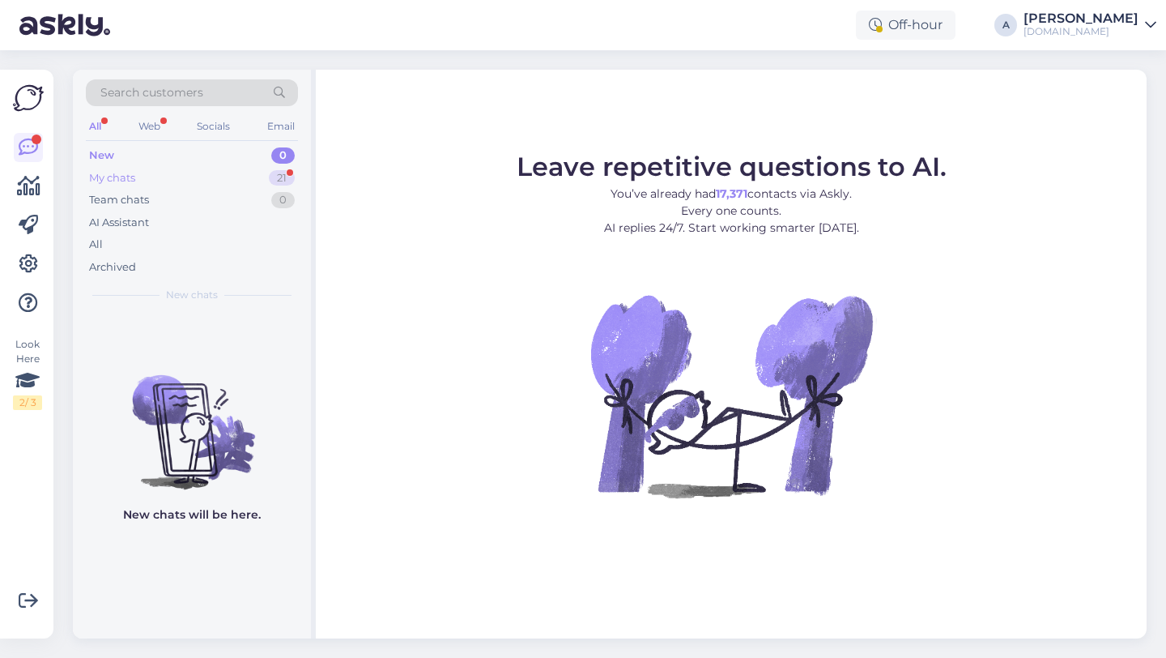
click at [279, 180] on div "21" at bounding box center [282, 178] width 26 height 16
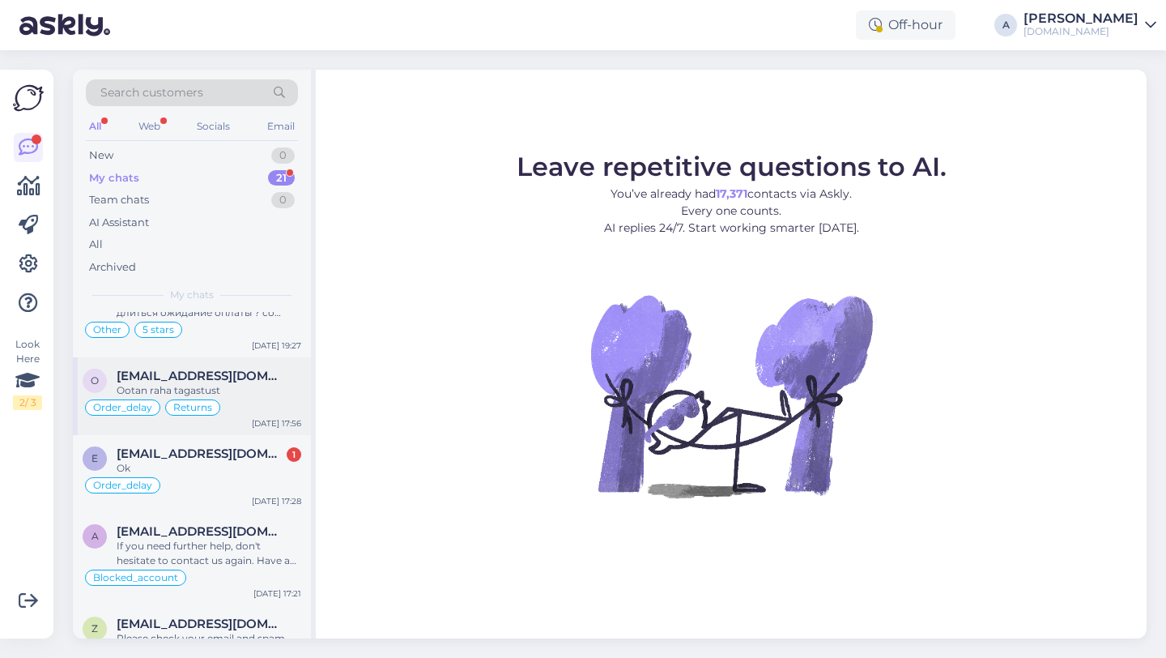
scroll to position [324, 0]
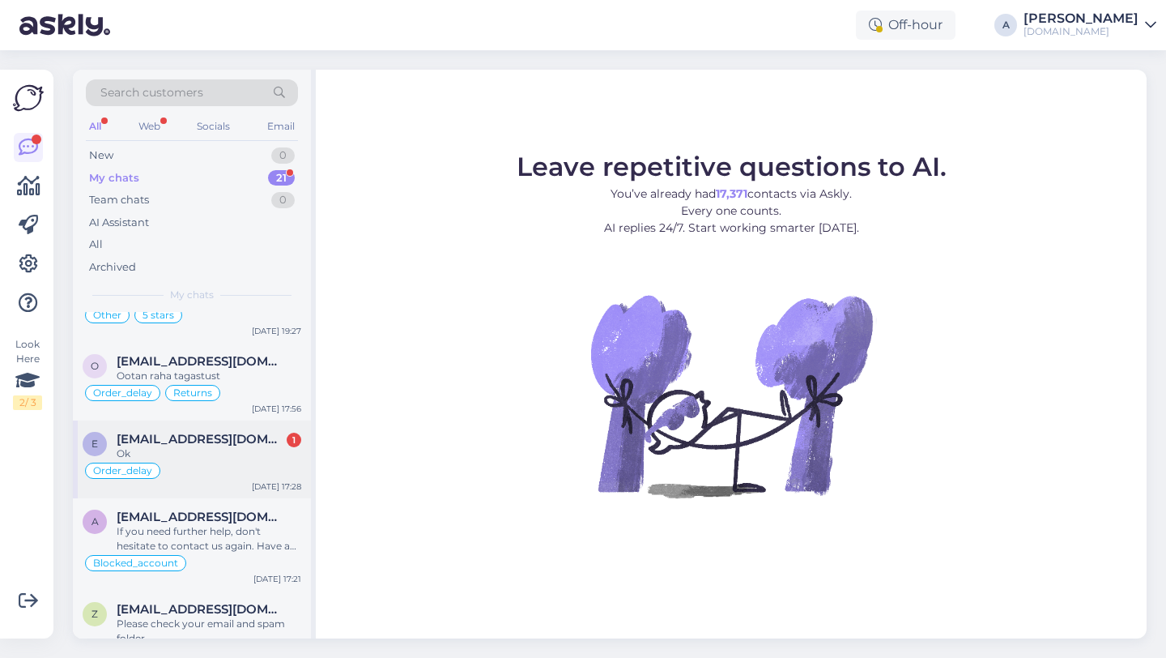
click at [197, 445] on span "[EMAIL_ADDRESS][DOMAIN_NAME]" at bounding box center [201, 439] width 168 height 15
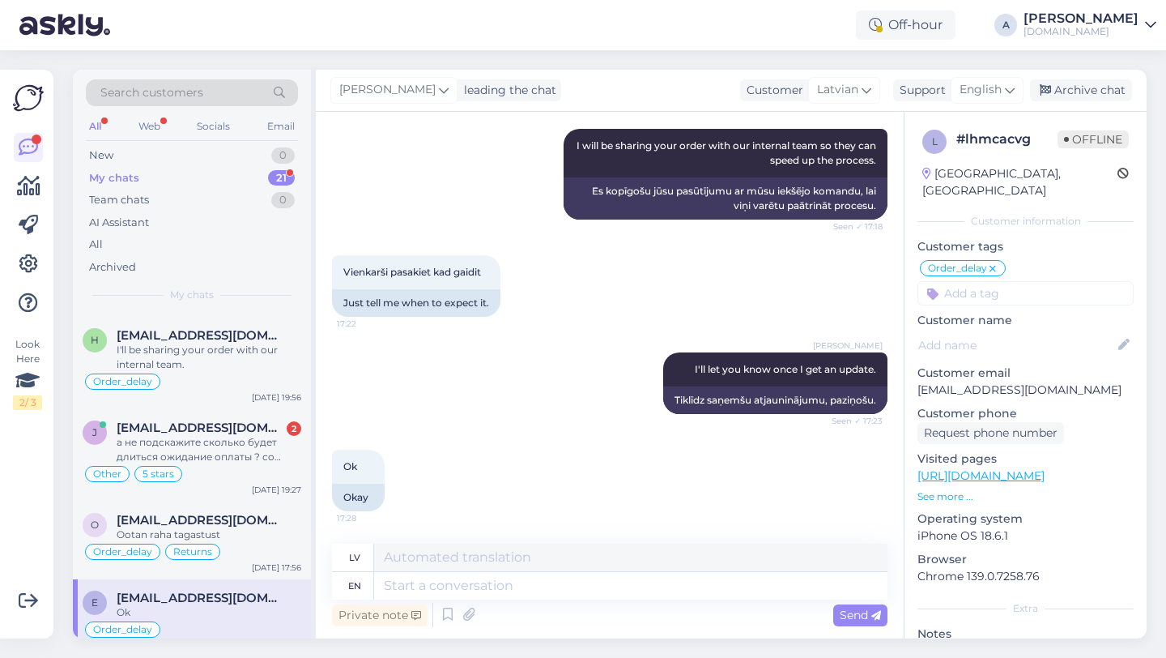
scroll to position [164, 0]
click at [197, 444] on div "а не подскажите сколько будет длиться ожидание оплаты ? со счета деньги уже сня…" at bounding box center [209, 450] width 185 height 29
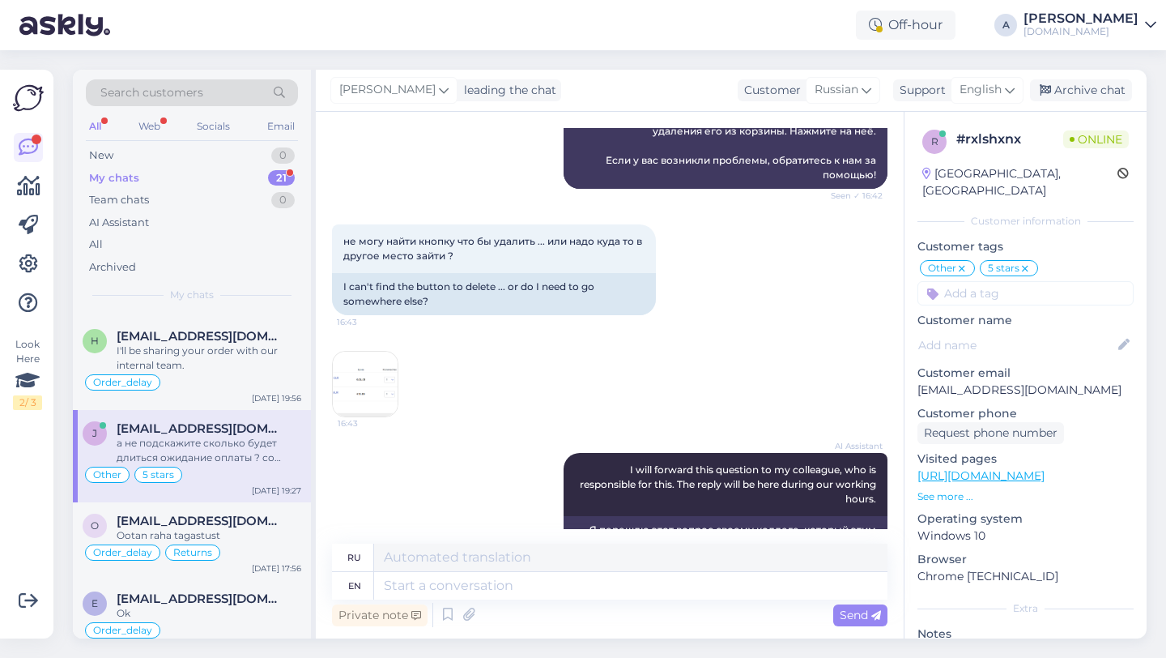
scroll to position [4814, 0]
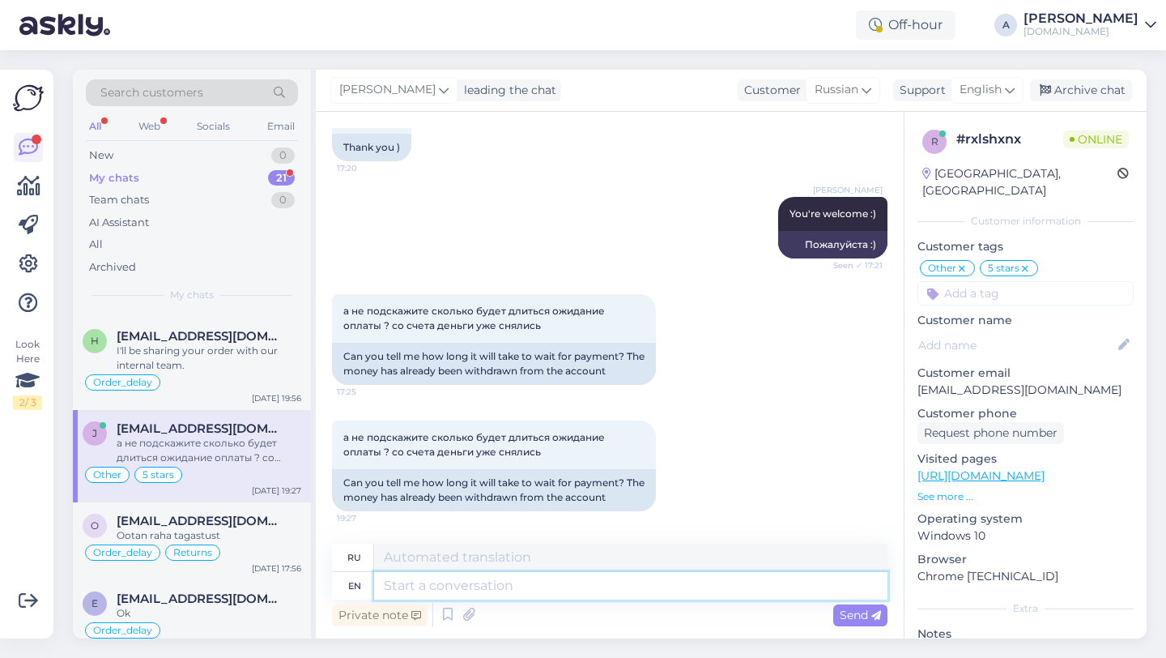
click at [496, 587] on textarea at bounding box center [631, 586] width 514 height 28
type textarea "Please"
type textarea "Пожалуйста"
type textarea "Please share"
type textarea "Пожалуйста, поделитесь"
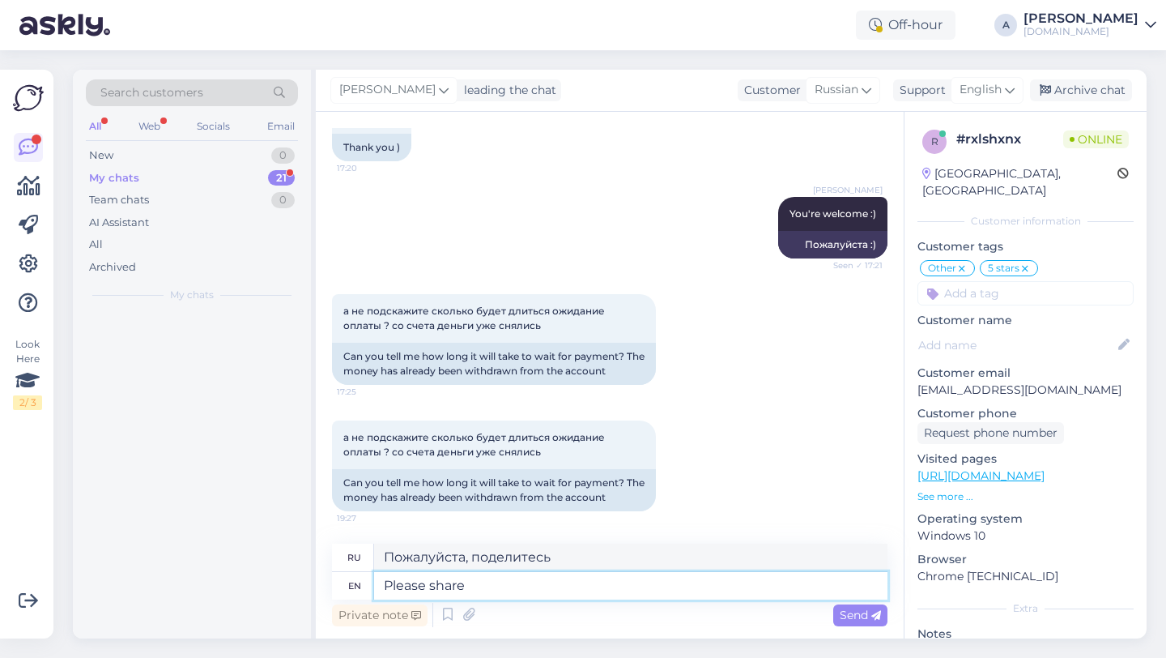
scroll to position [0, 0]
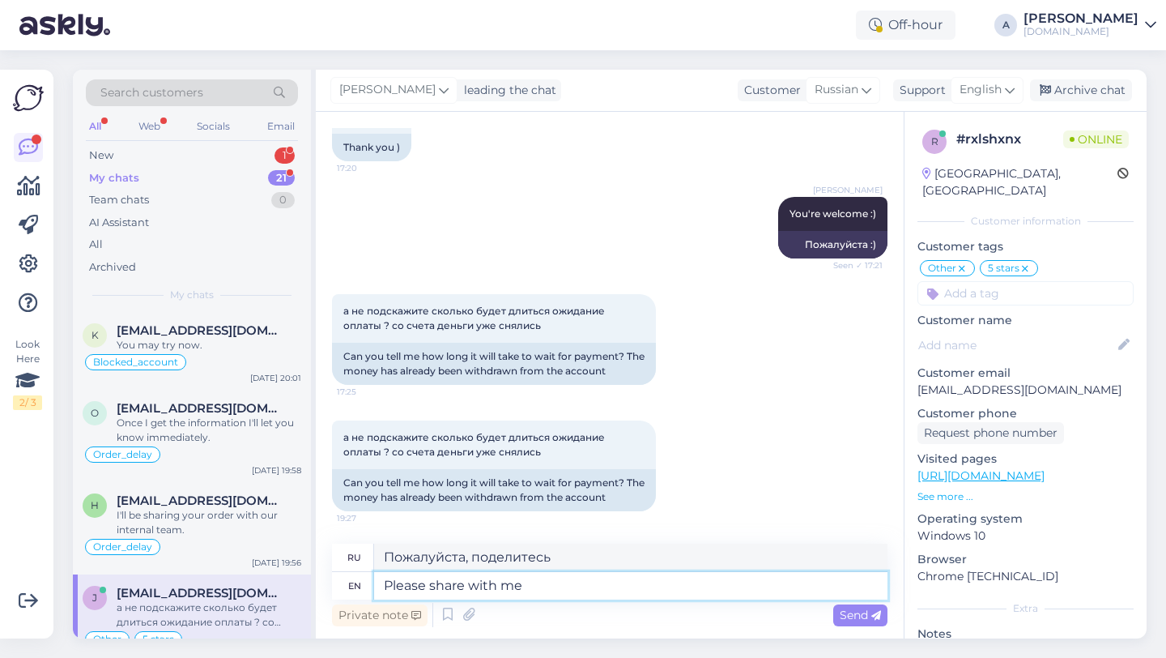
type textarea "Please share with me"
type textarea "Пожалуйста, поделитесь со мной."
type textarea "Please share with me the o"
type textarea "Пожалуйста, поделитесь со мной"
type textarea "Please share with me the order nu"
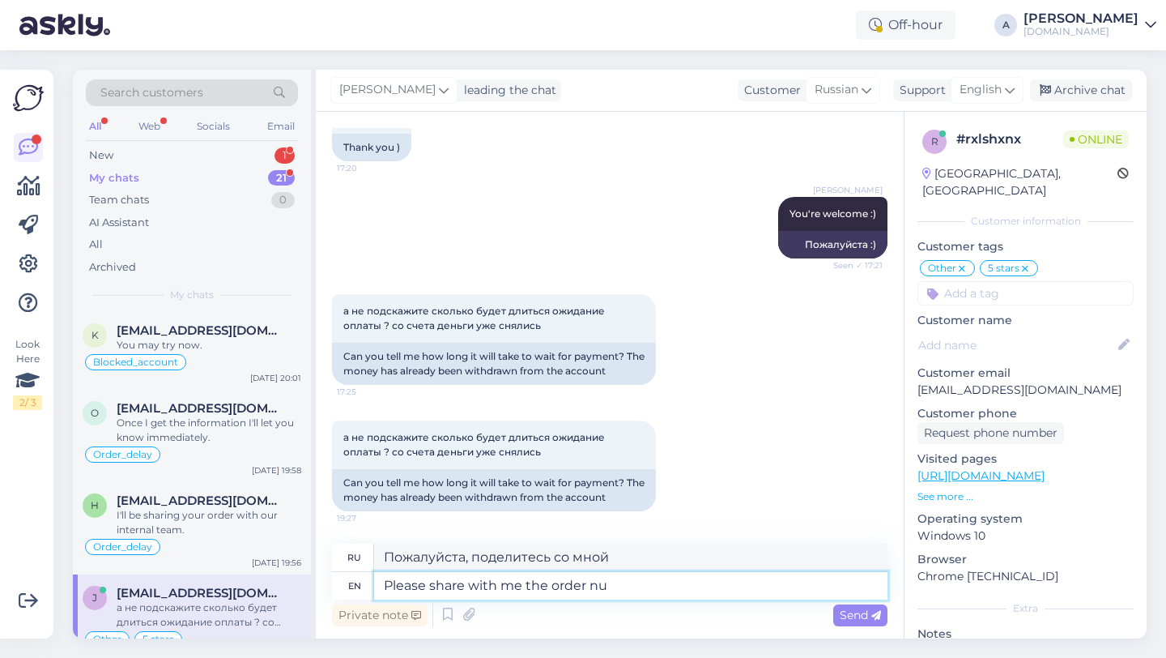
type textarea "Пожалуйста, поделитесь со мной заказом."
type textarea "Please share with me the order number ."
type textarea "Пожалуйста, сообщите мне номер заказа."
type textarea "Please share with me the order number."
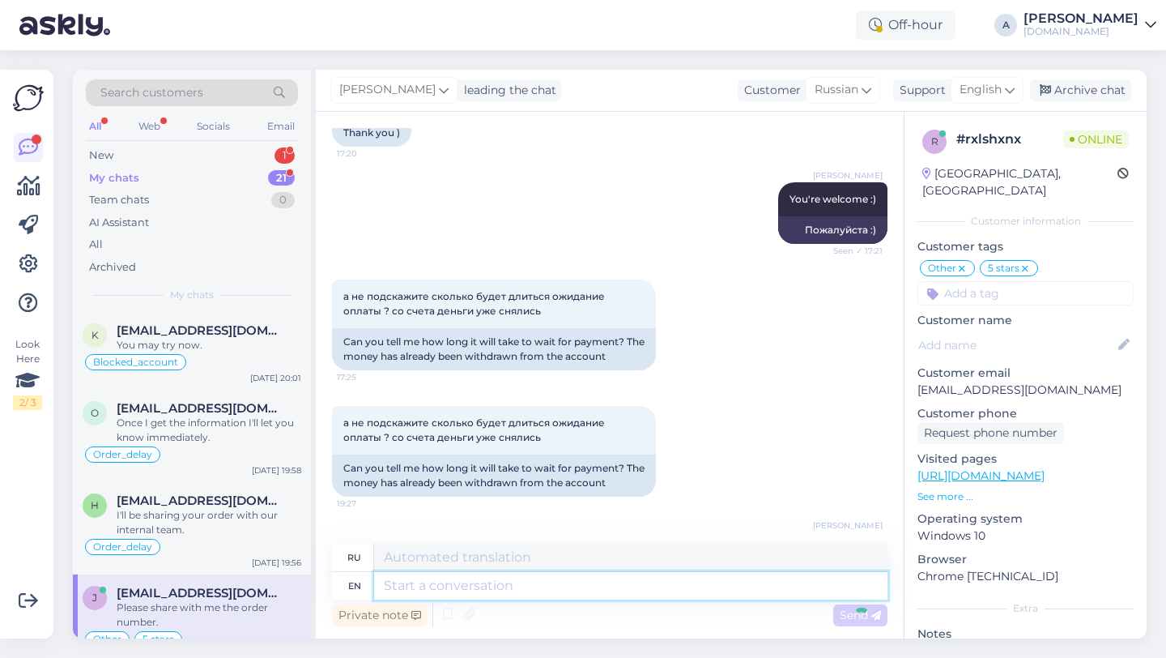
scroll to position [4911, 0]
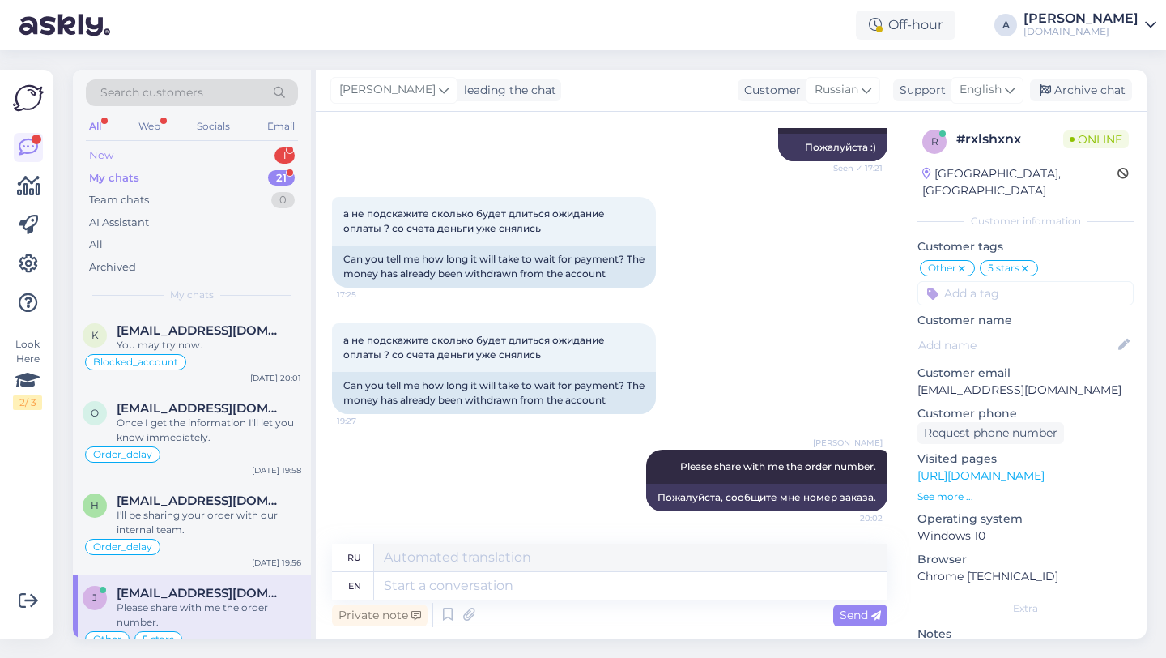
click at [259, 160] on div "New 1" at bounding box center [192, 155] width 212 height 23
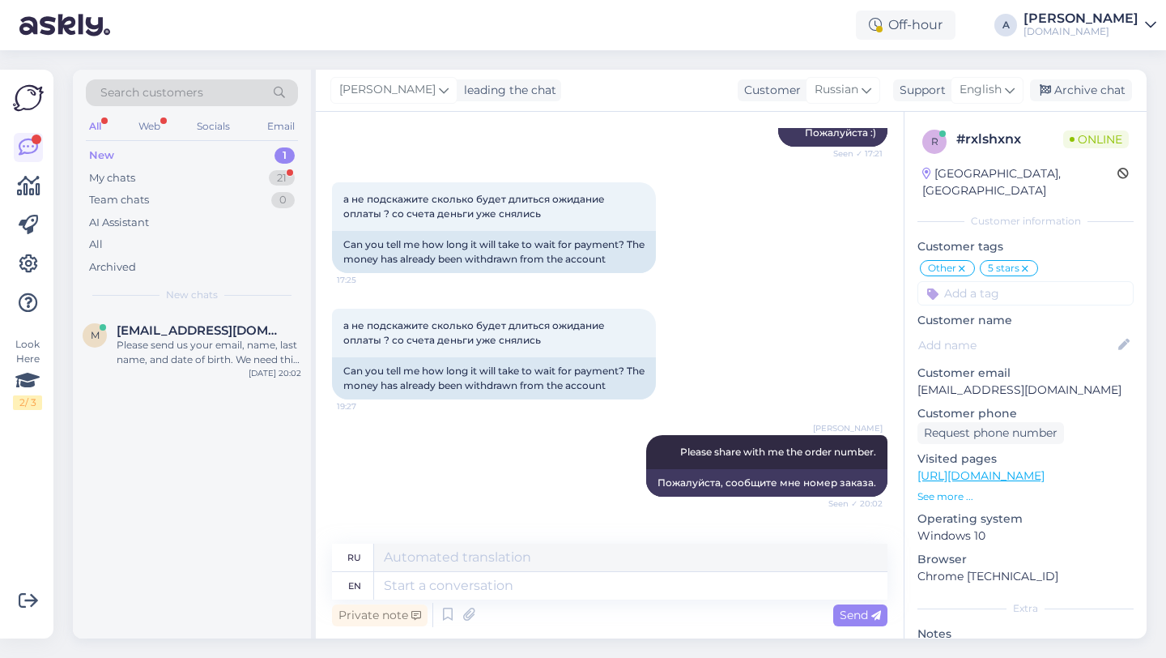
scroll to position [5023, 0]
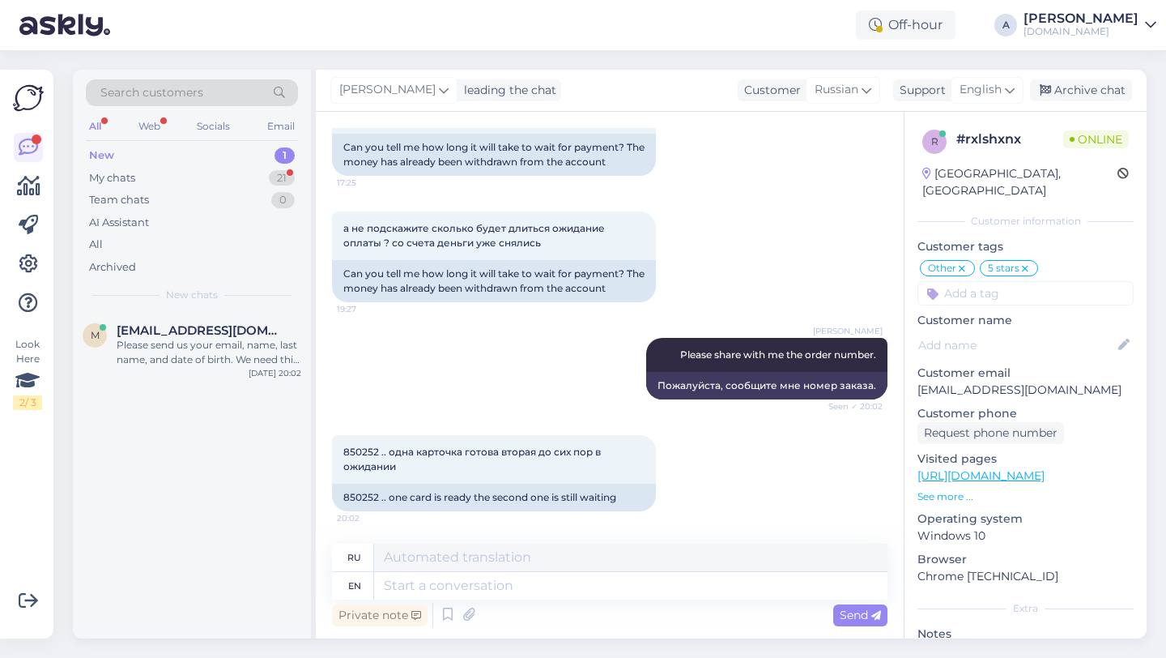
click at [223, 89] on div "Search customers" at bounding box center [192, 92] width 212 height 27
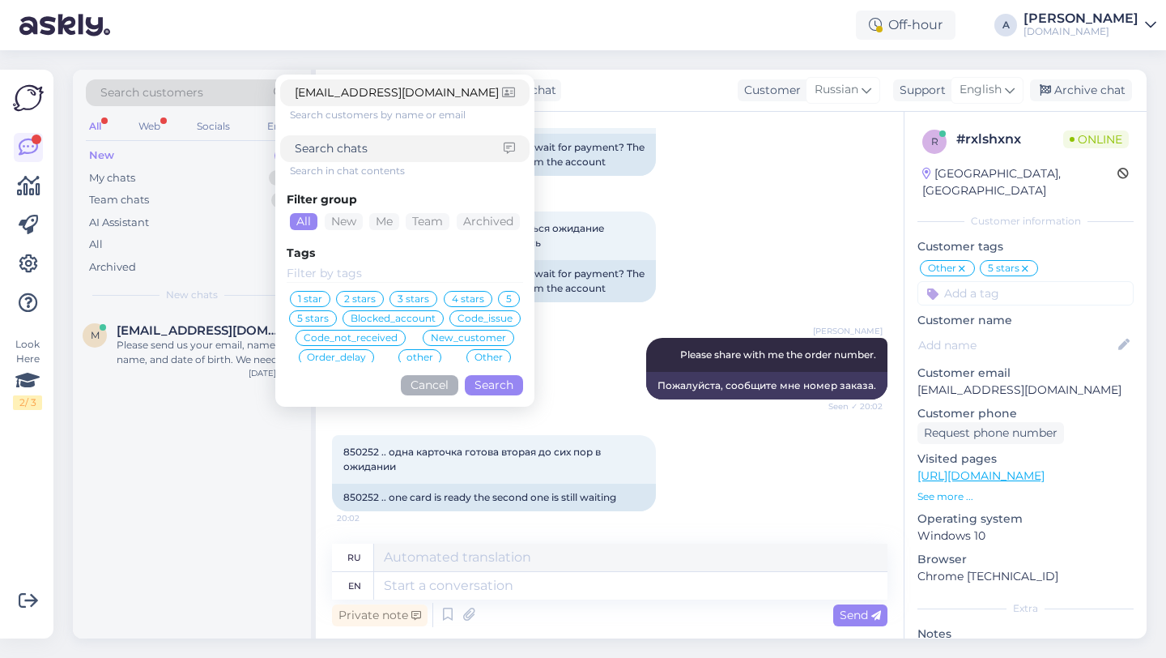
type input "[EMAIL_ADDRESS][DOMAIN_NAME]"
click at [488, 381] on button "Search" at bounding box center [494, 385] width 58 height 20
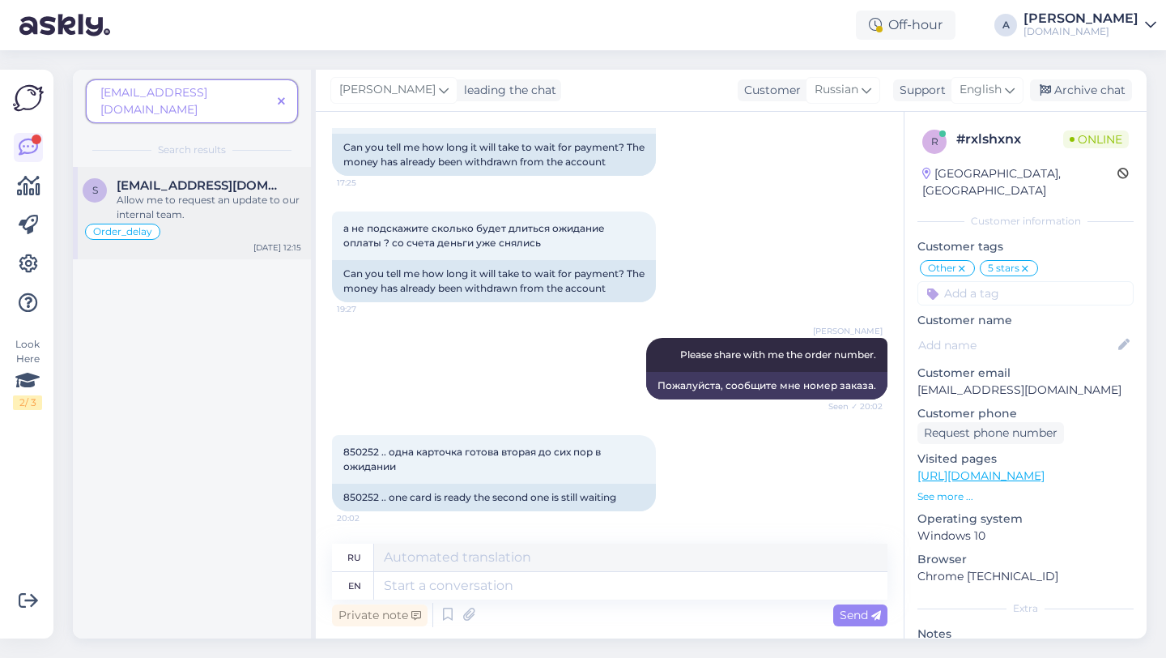
click at [224, 193] on div "Allow me to request an update to our internal team." at bounding box center [209, 207] width 185 height 29
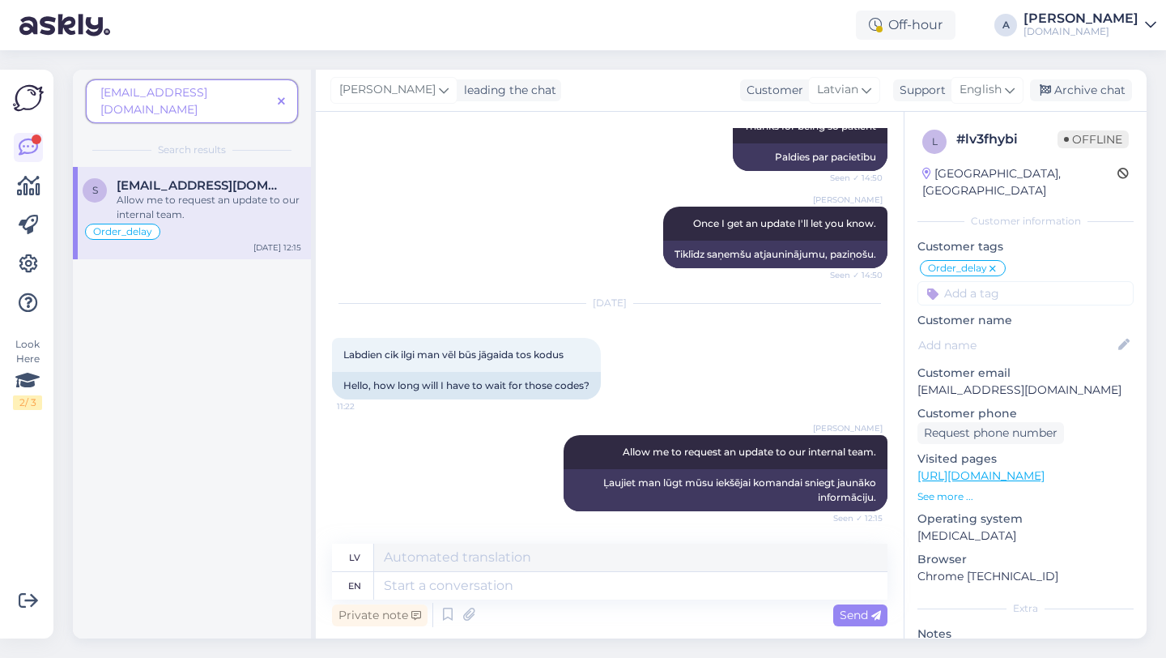
click at [284, 96] on icon at bounding box center [281, 101] width 7 height 11
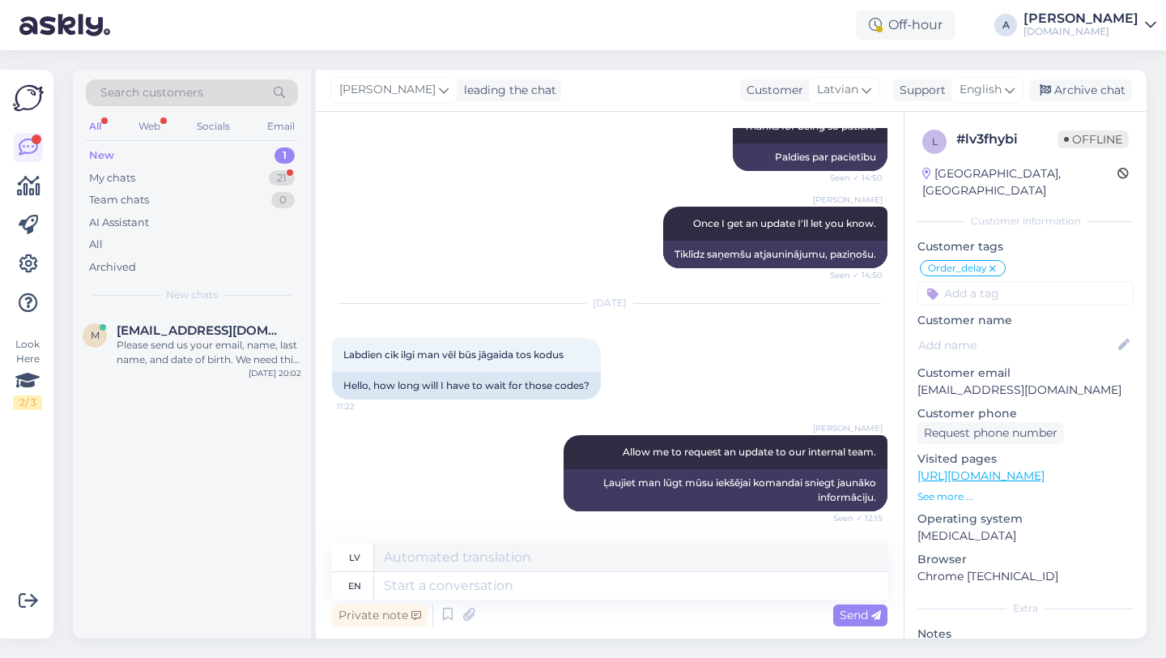
click at [217, 150] on div "New 1" at bounding box center [192, 155] width 212 height 23
click at [196, 365] on div "Please send us your email, name, last name, and date of birth. We need this to …" at bounding box center [209, 352] width 185 height 29
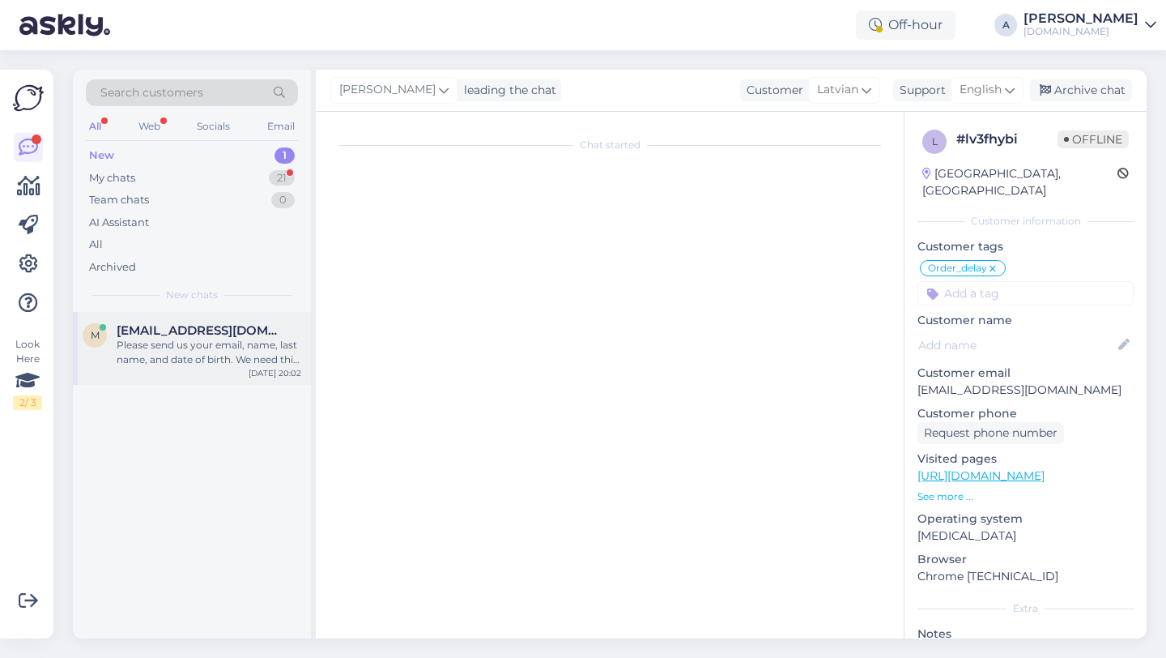
scroll to position [2, 0]
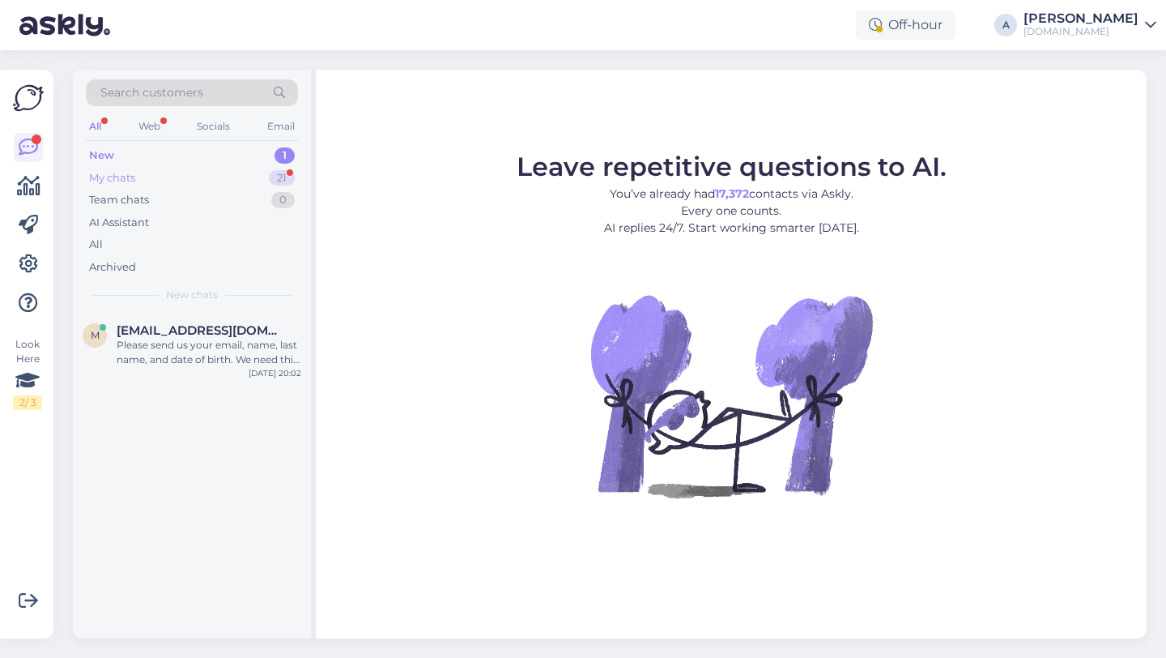
click at [266, 175] on div "My chats 21" at bounding box center [192, 178] width 212 height 23
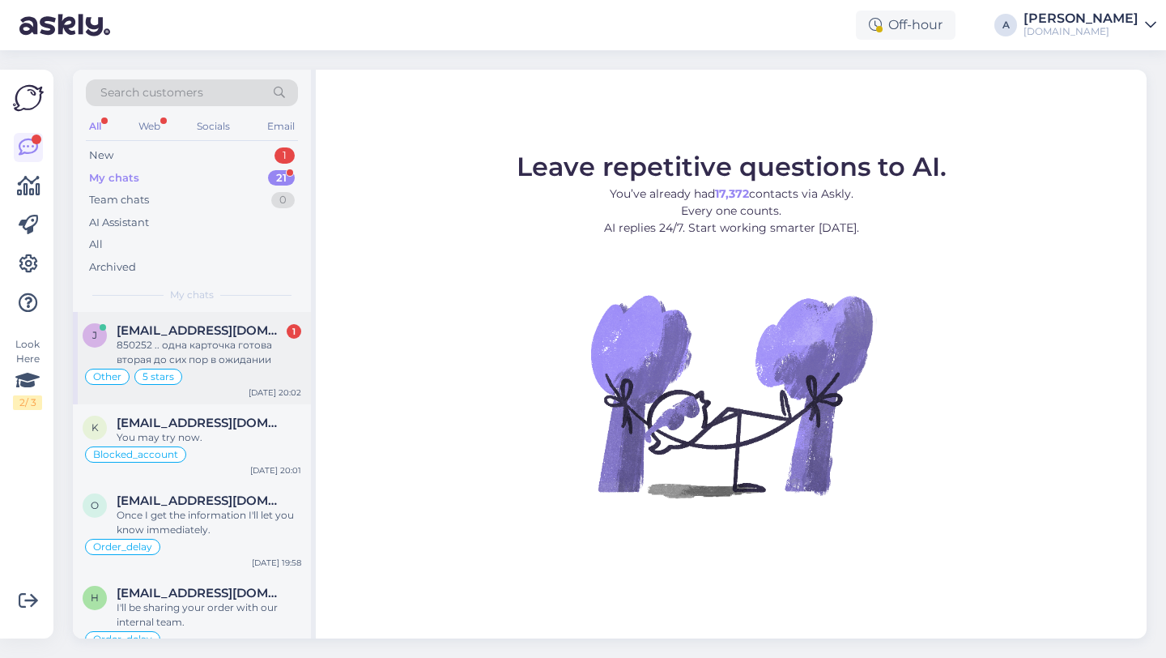
click at [254, 336] on div "jaginjag@gmail.com 1" at bounding box center [209, 330] width 185 height 15
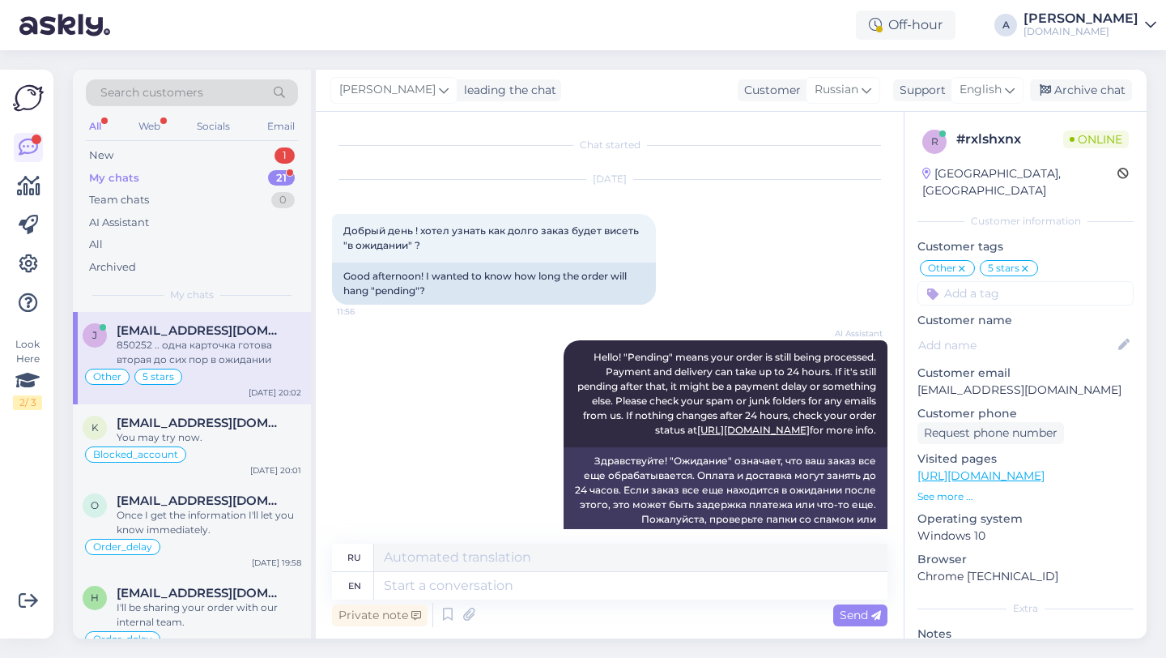
scroll to position [5023, 0]
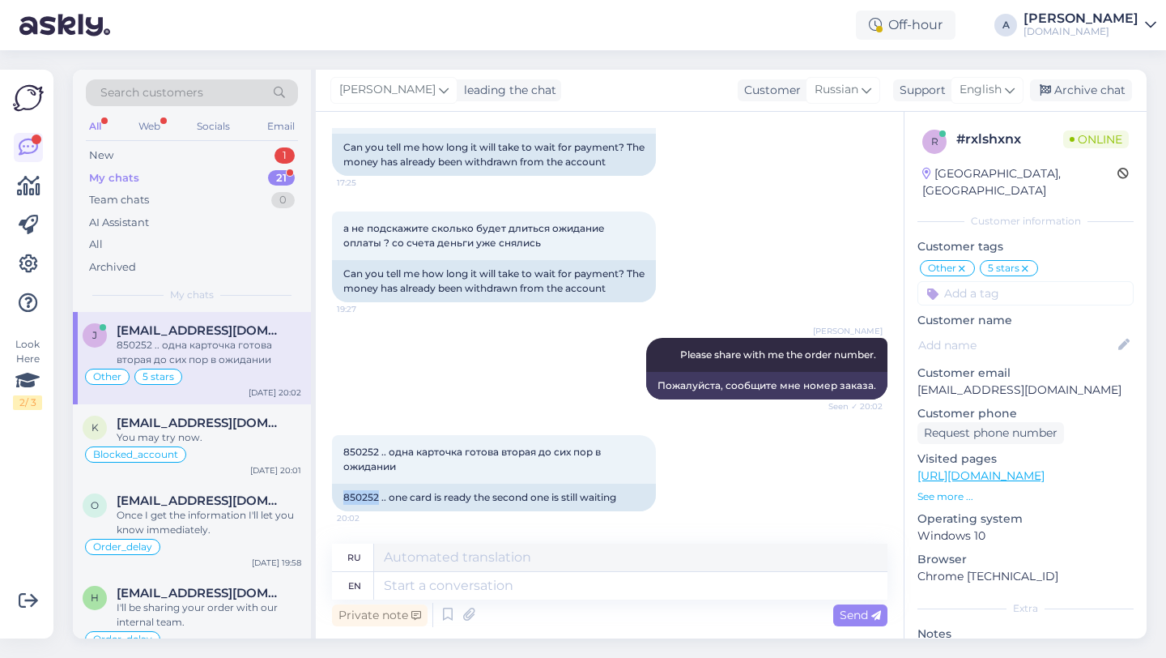
drag, startPoint x: 377, startPoint y: 494, endPoint x: 326, endPoint y: 486, distance: 52.5
click at [326, 486] on div "Chat started Dec 31 2024 Добрый день ! хотел узнать как долго заказ будет висет…" at bounding box center [610, 375] width 588 height 526
copy div "850252"
click at [460, 585] on textarea at bounding box center [631, 586] width 514 height 28
type textarea "I c"
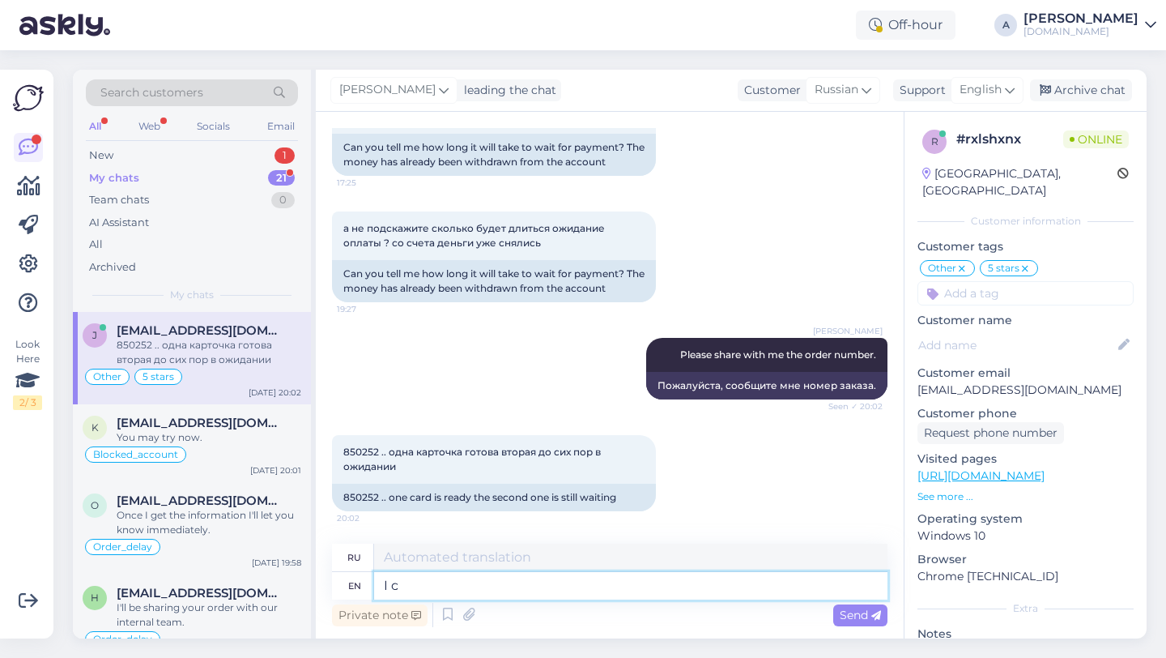
type textarea "я"
type textarea "I can s"
type textarea "Я могу"
type textarea "I can see i"
type textarea "я вижу"
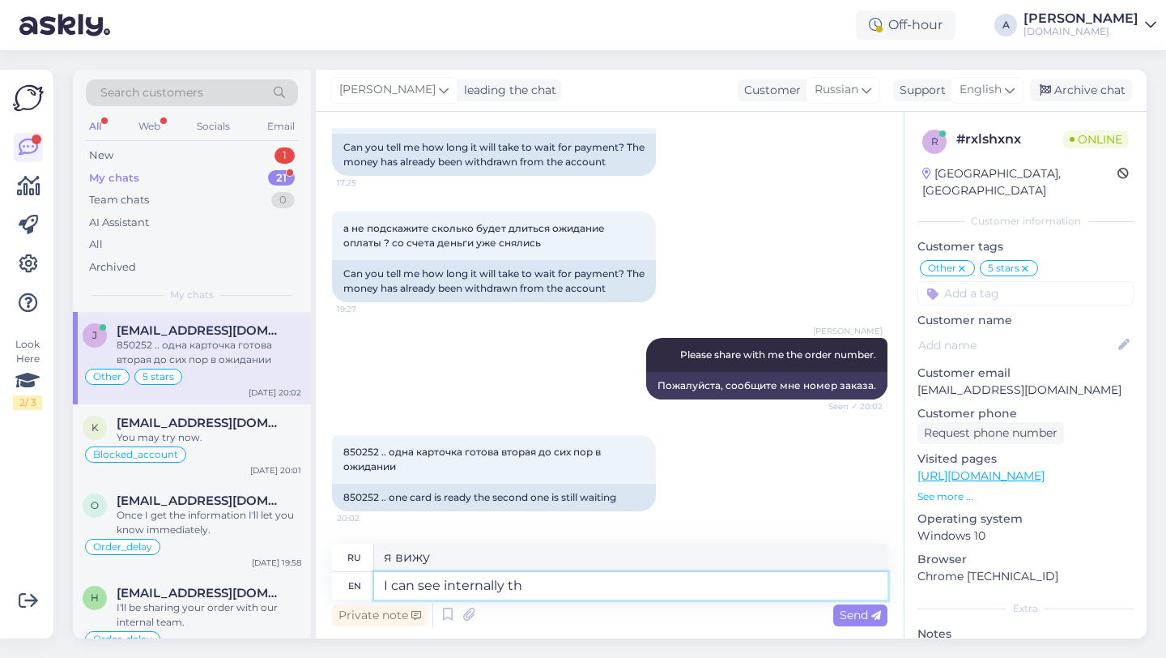
type textarea "I can see internally tha"
type textarea "Я вижу внутренне"
type textarea "I can see internally that t"
type textarea "Я вижу внутренне, что"
type textarea "I can see internally that the order w"
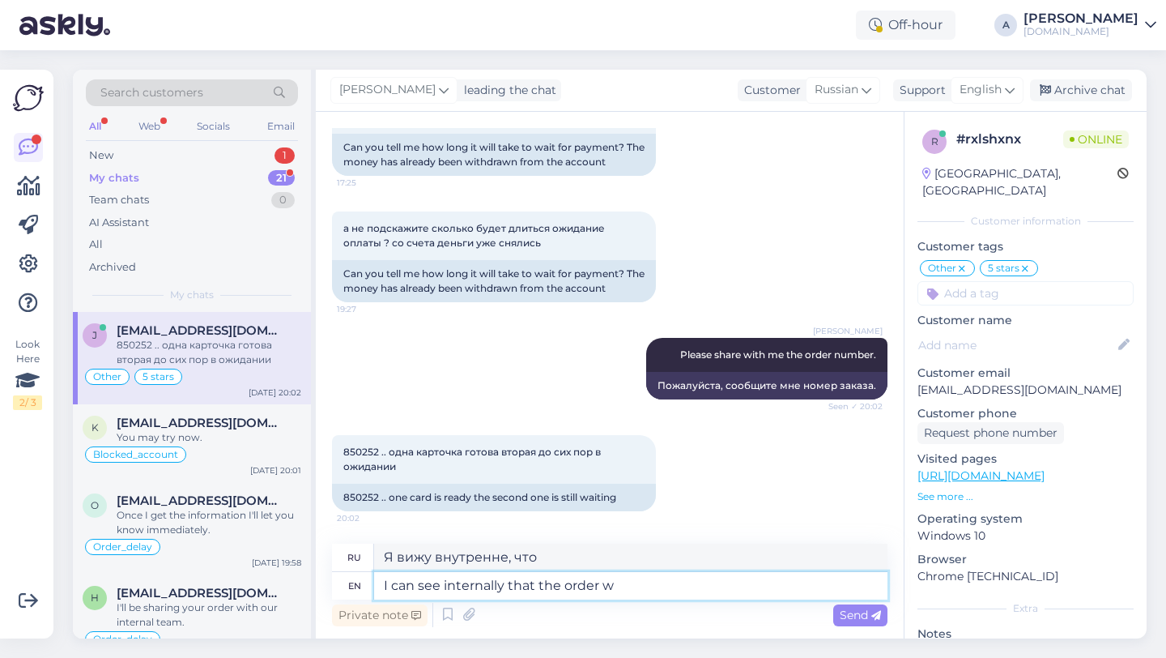
type textarea "Я вижу внутренне, что заказ"
type textarea "I can see internally that the order was co"
type textarea "Я вижу, что заказ был выполнен"
type textarea "I can see internally that the order was completed."
type textarea "Я вижу, что заказ был выполнен."
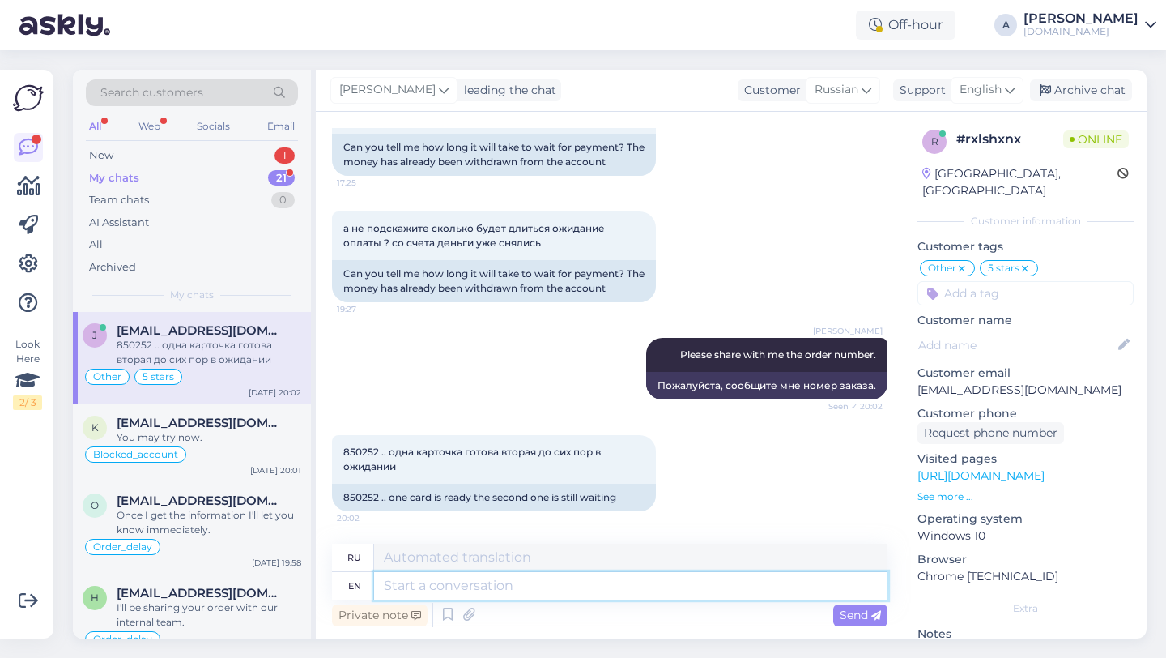
scroll to position [5120, 0]
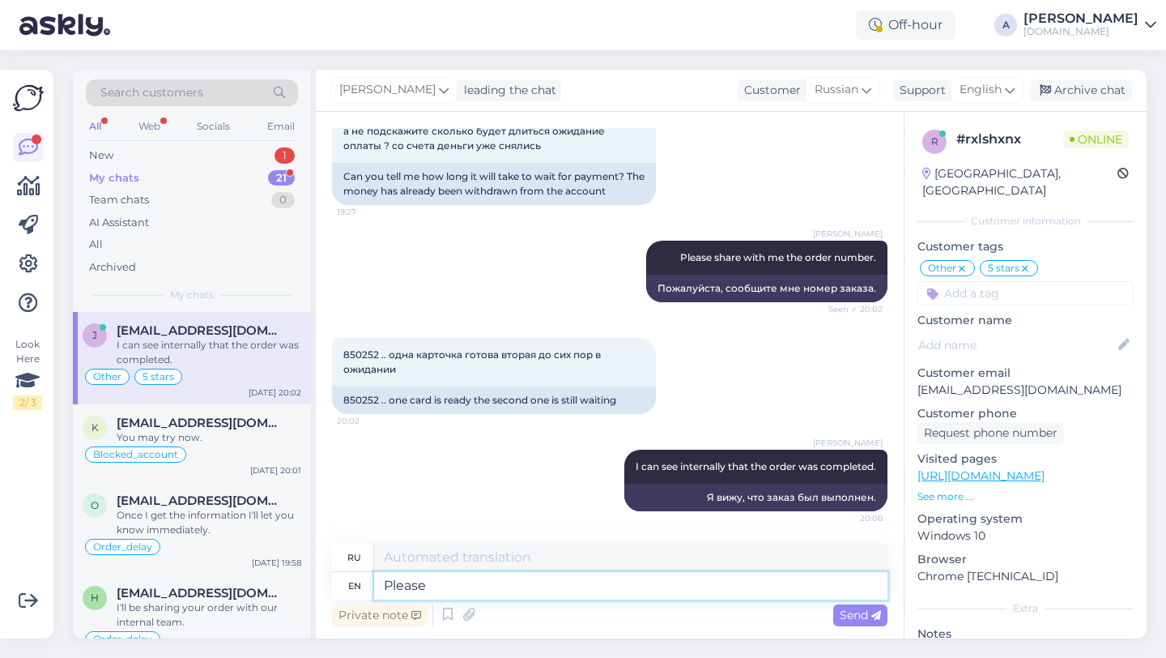
type textarea "Please c"
type textarea "Пожалуйста"
type textarea "Please check y"
type textarea "пожалуйста, проверьте"
type textarea "Please check yout e"
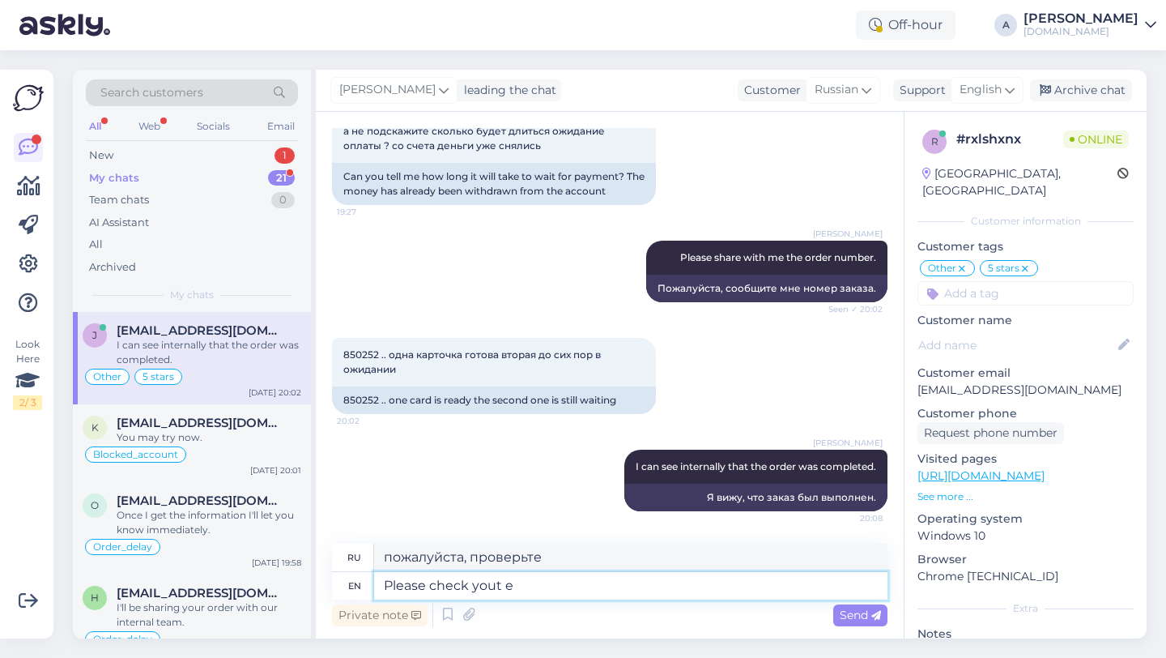
type textarea "Пожалуйста, проверьте"
type textarea "Please check your"
type textarea "Пожалуйста, проверьте ваш"
type textarea "Please check your email a"
type textarea "Пожалуйста, проверьте свою электронную почту."
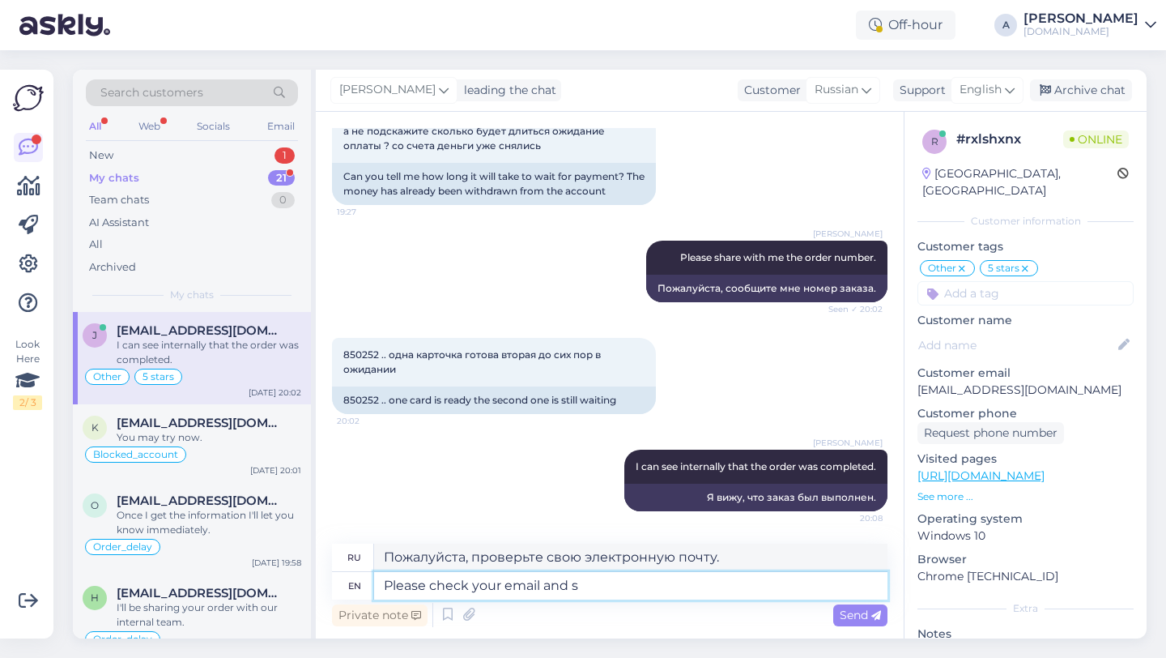
type textarea "Please check your email and sm"
type textarea "Пожалуйста, проверьте свою электронную почту и"
type textarea "Please check your email and smap"
type textarea "Пожалуйста, проверьте свою электронную почту и карту."
type textarea "Please check your email and spam"
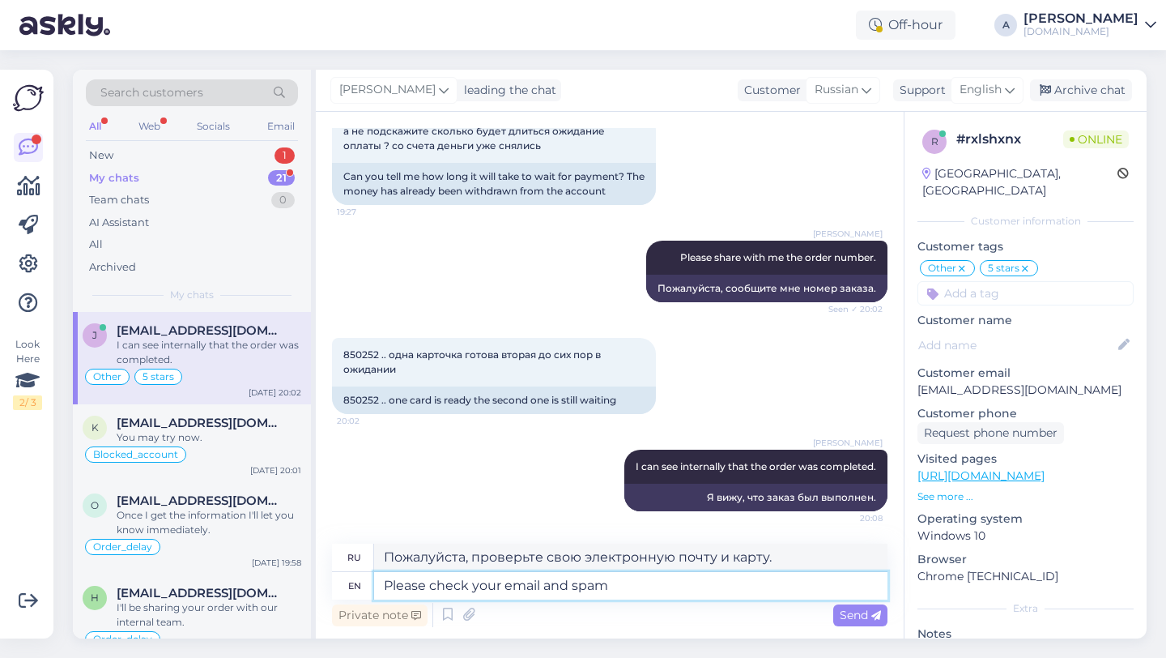
type textarea "Пожалуйста, проверьте свою электронную почту и спам."
type textarea "Please check your email and spam folder."
type textarea "Пожалуйста, проверьте вашу электронную почту и папку со спамом."
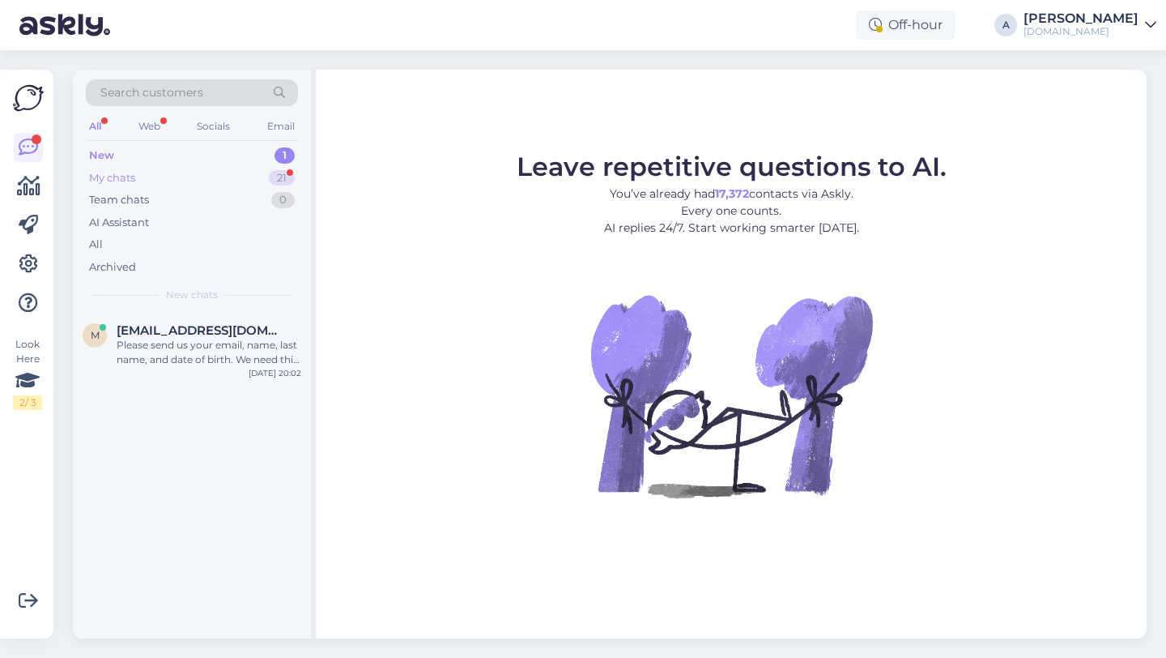
click at [263, 183] on div "My chats 21" at bounding box center [192, 178] width 212 height 23
click at [275, 180] on div "21" at bounding box center [282, 178] width 26 height 16
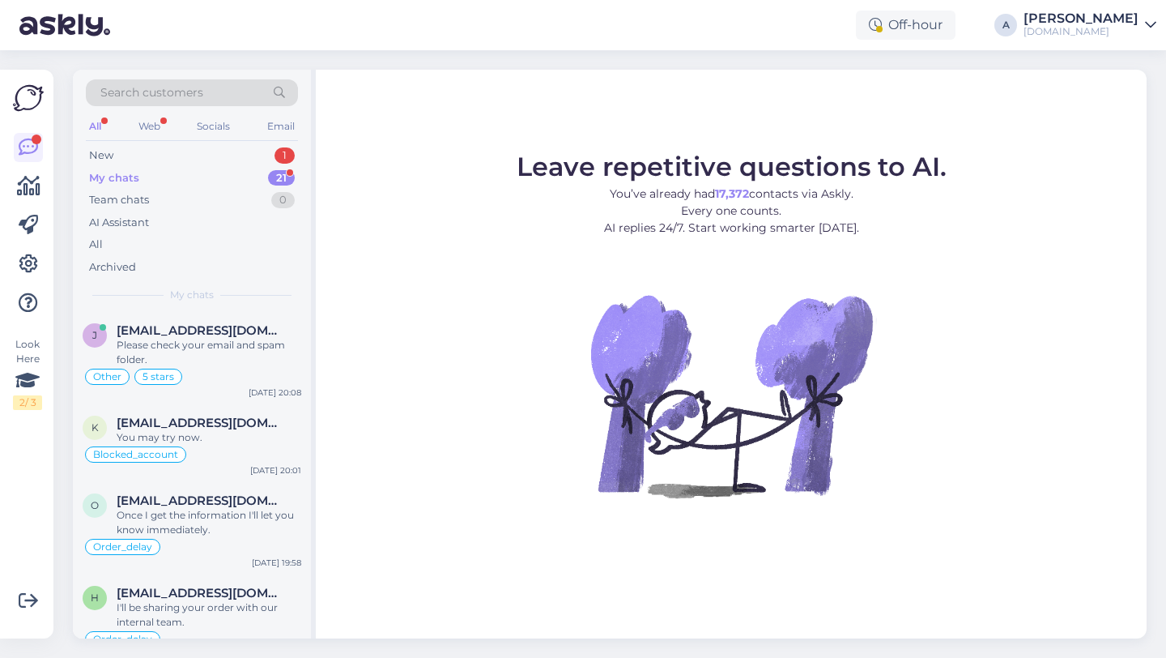
click at [208, 170] on div "My chats 21" at bounding box center [192, 178] width 212 height 23
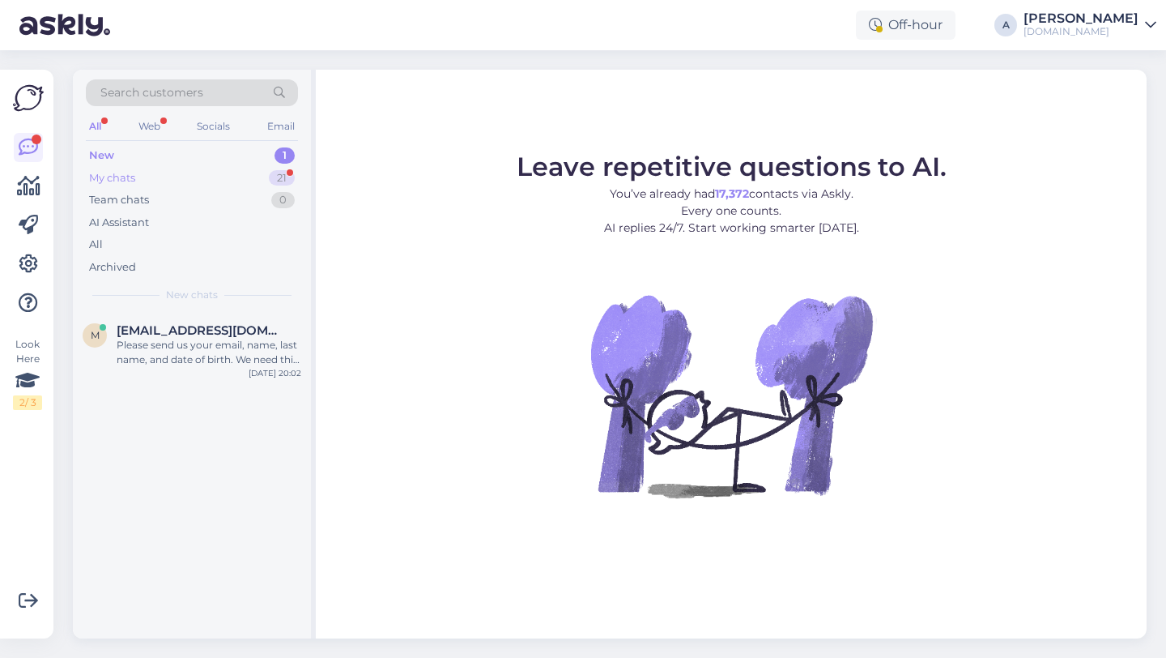
click at [275, 177] on div "21" at bounding box center [282, 178] width 26 height 16
click at [279, 356] on div "Please send us your email, name, last name, and date of birth. We need this to …" at bounding box center [209, 352] width 185 height 29
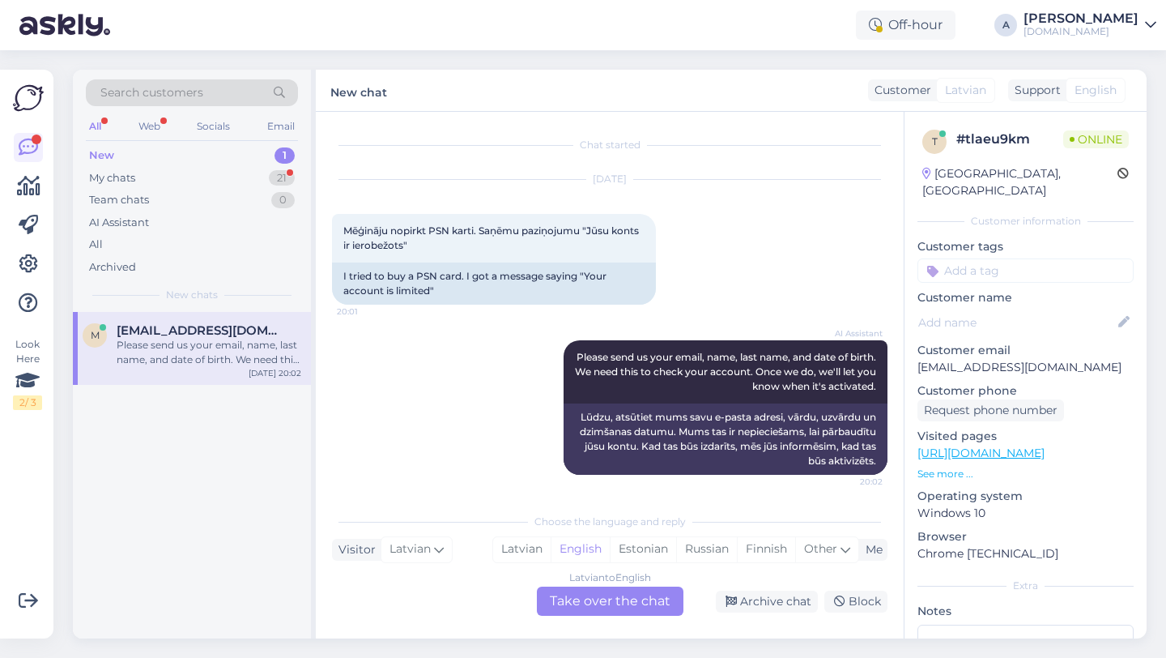
scroll to position [2, 0]
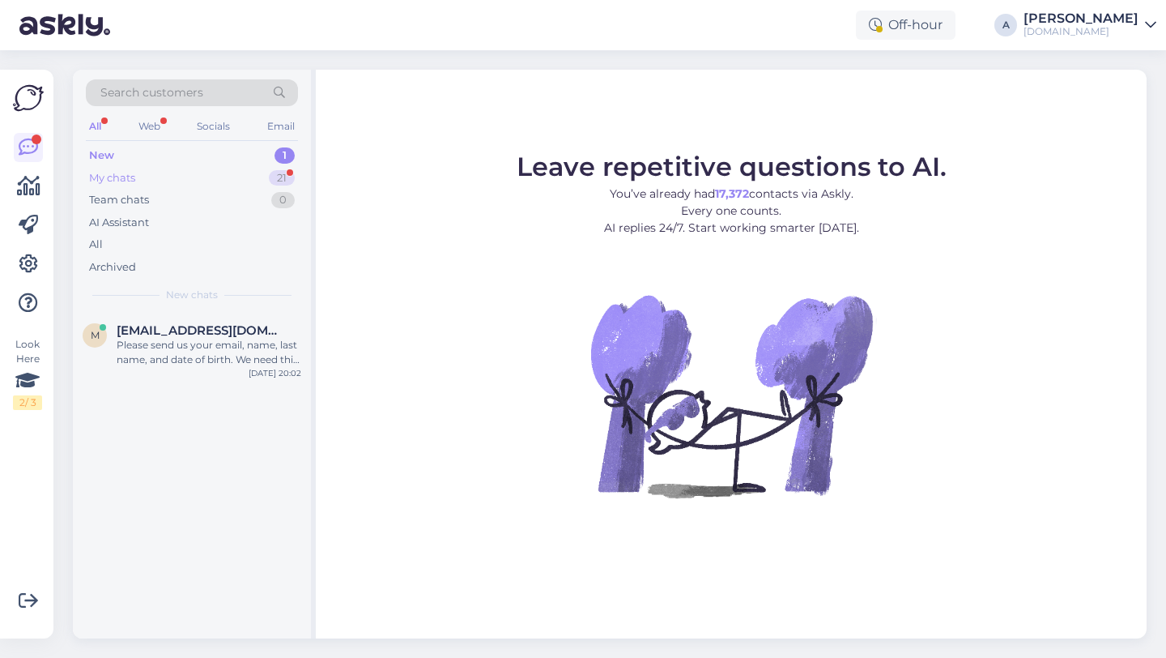
click at [249, 173] on div "My chats 21" at bounding box center [192, 178] width 212 height 23
click at [194, 330] on span "[EMAIL_ADDRESS][DOMAIN_NAME]" at bounding box center [201, 330] width 168 height 15
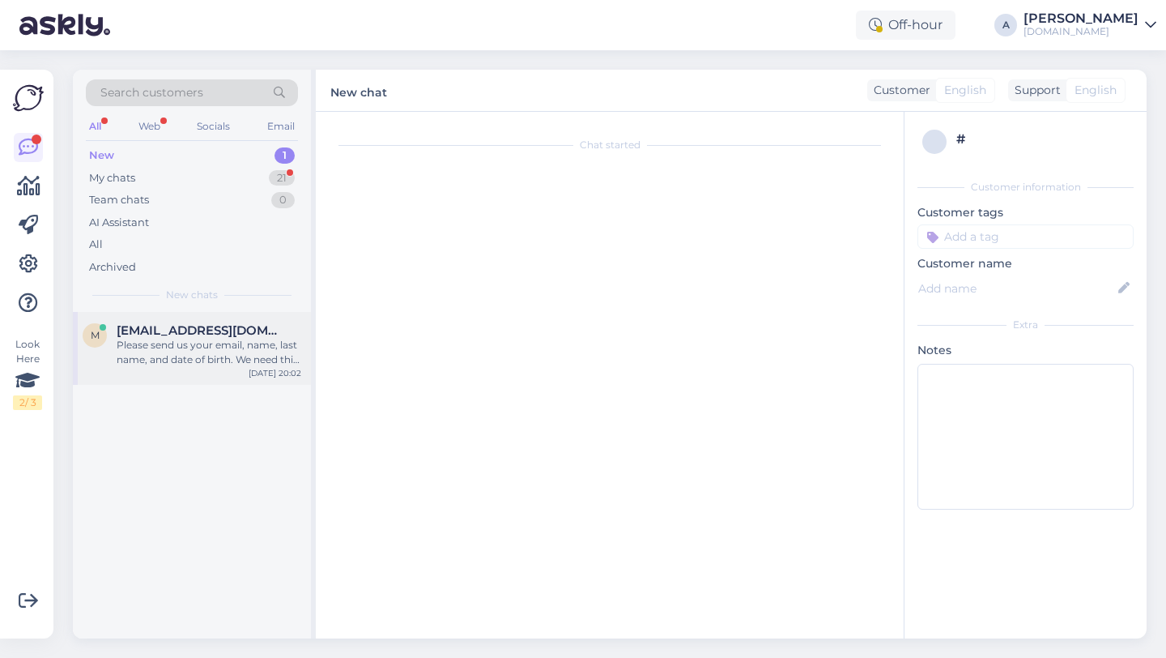
scroll to position [2, 0]
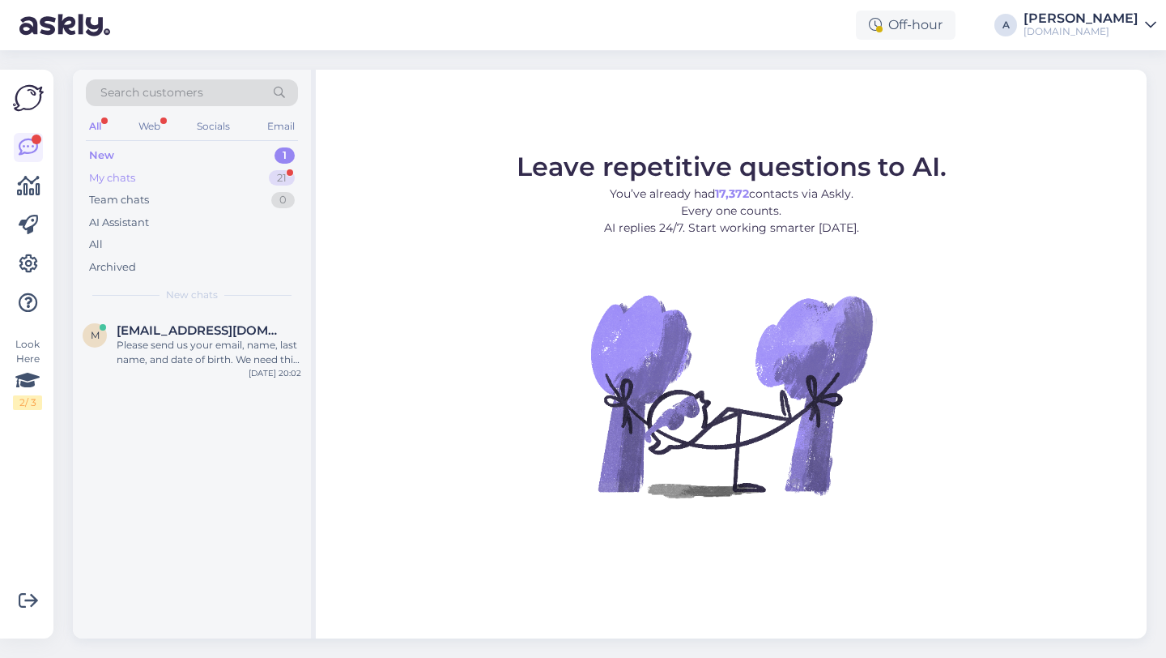
click at [274, 176] on div "21" at bounding box center [282, 178] width 26 height 16
